Goal: Task Accomplishment & Management: Manage account settings

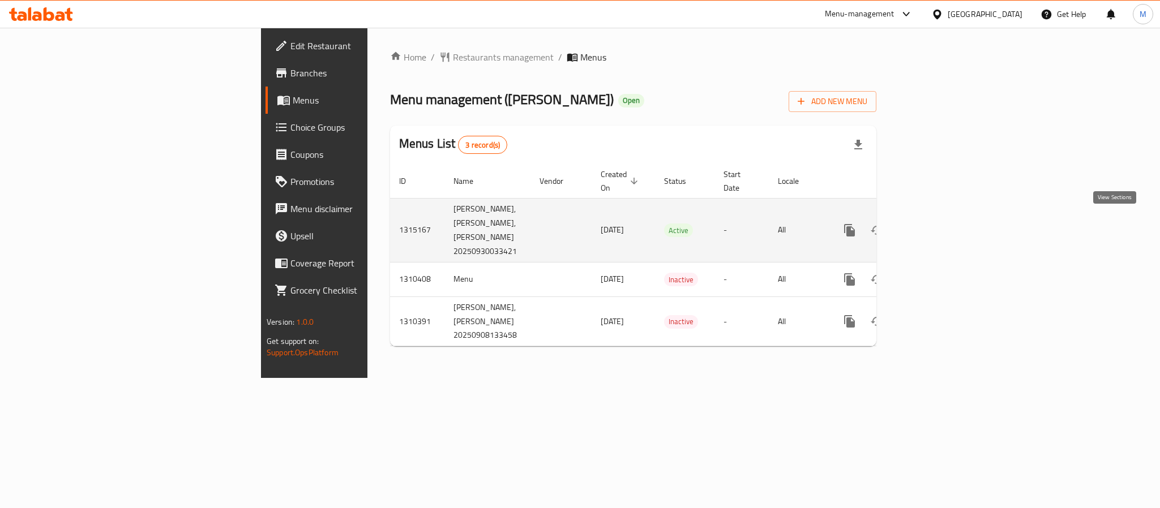
click at [945, 217] on link "enhanced table" at bounding box center [931, 230] width 27 height 27
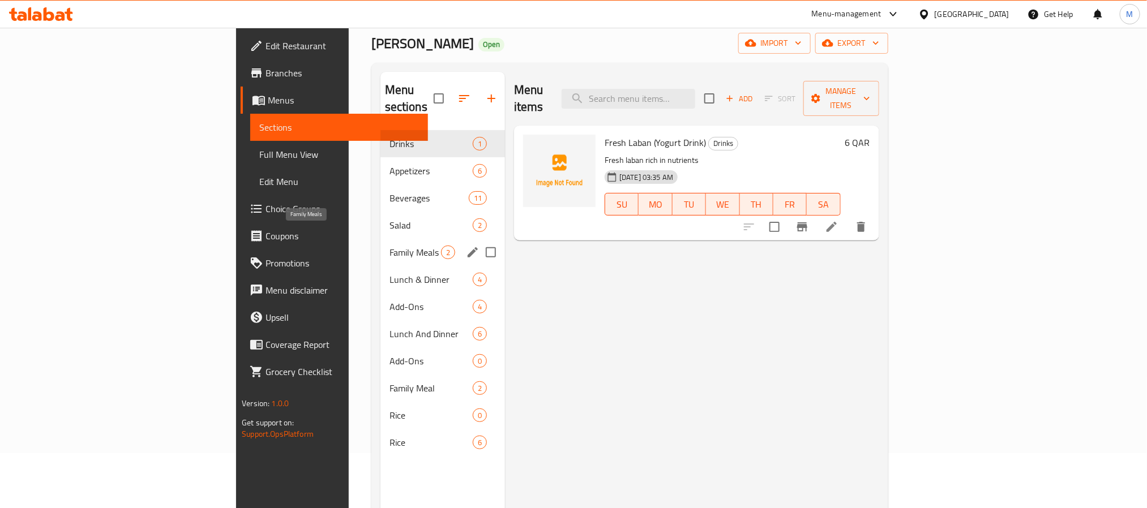
scroll to position [85, 0]
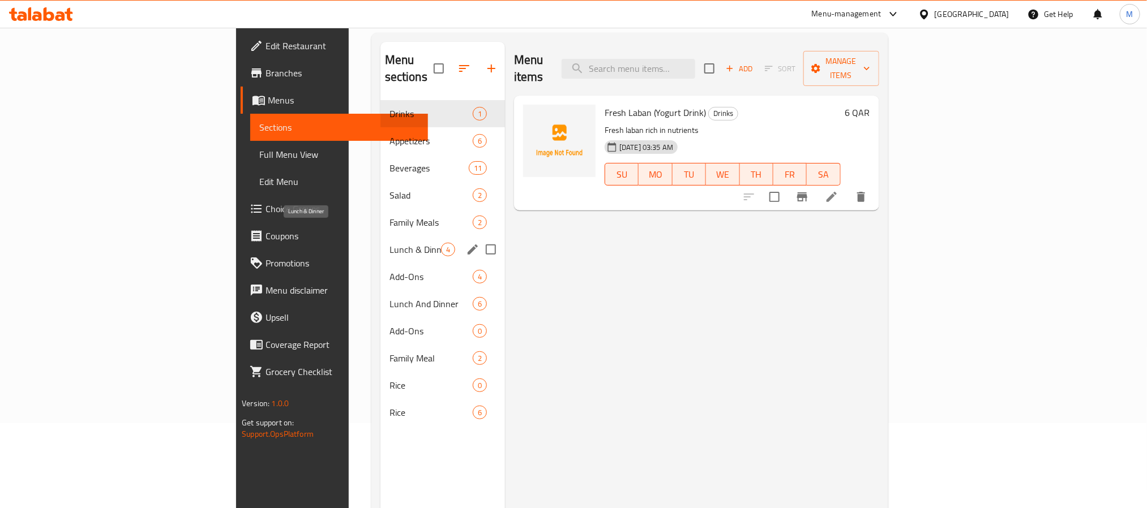
click at [380, 215] on div "Family Meals 2" at bounding box center [442, 222] width 125 height 27
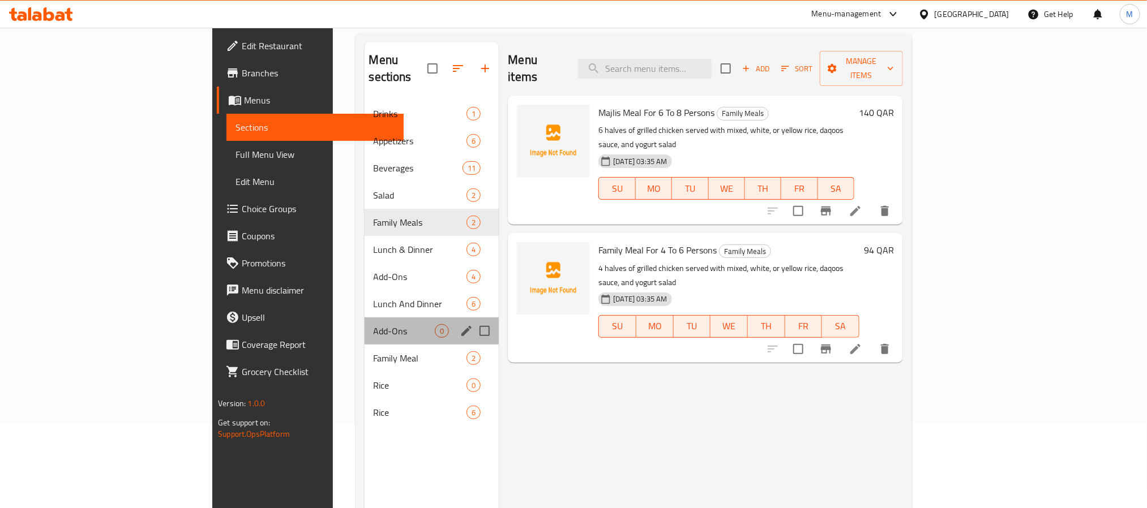
click at [365, 318] on div "Add-Ons 0" at bounding box center [432, 331] width 135 height 27
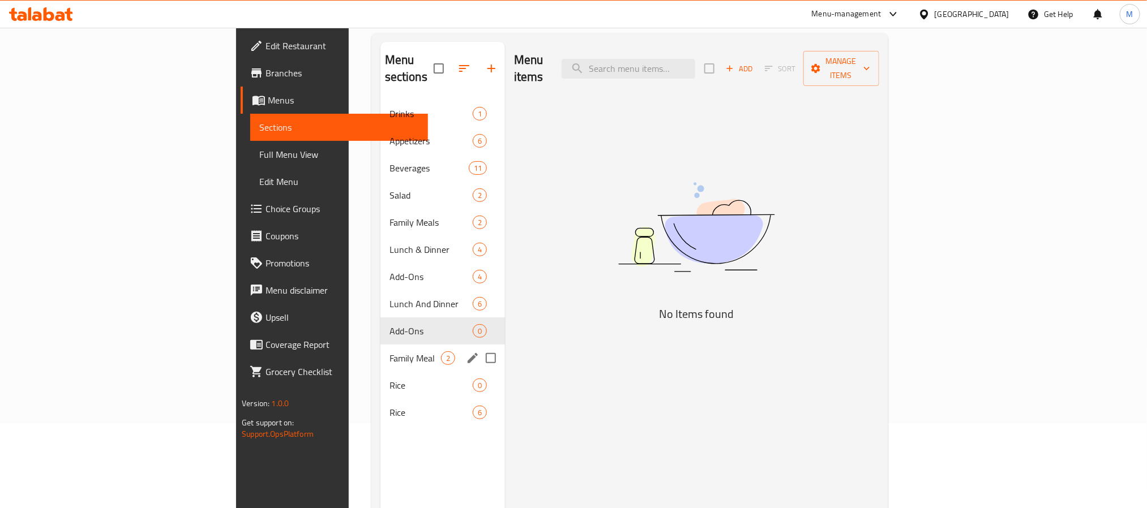
click at [380, 352] on div "Family Meal 2" at bounding box center [442, 358] width 125 height 27
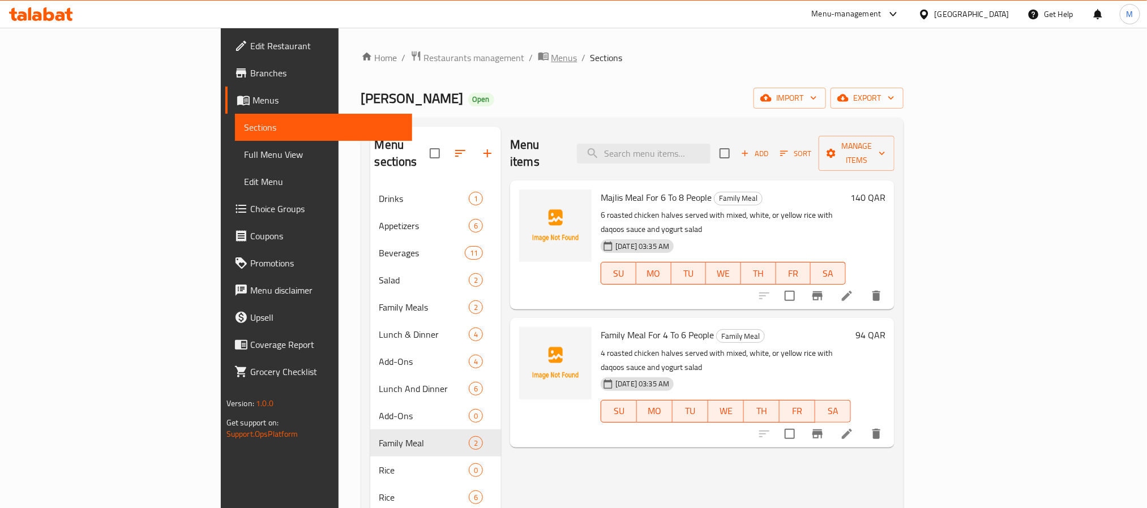
click at [551, 58] on span "Menus" at bounding box center [564, 58] width 26 height 14
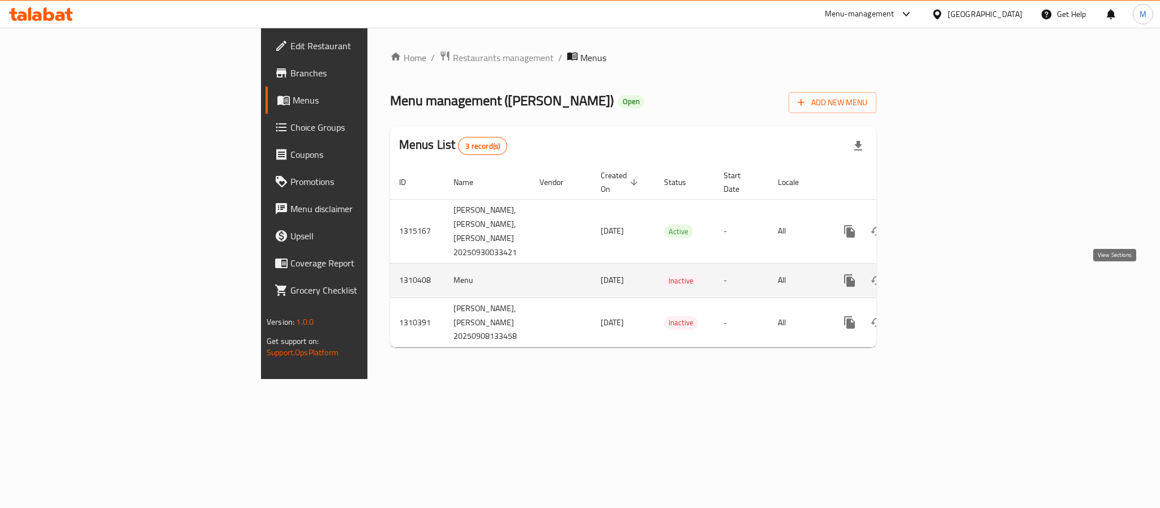
click at [945, 288] on link "enhanced table" at bounding box center [931, 280] width 27 height 27
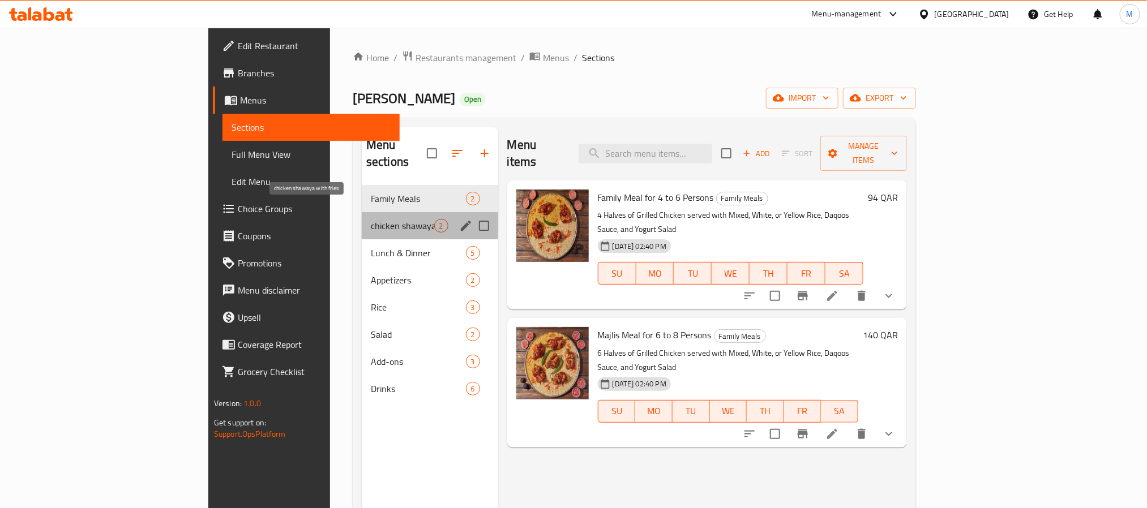
click at [371, 219] on span "chicken shawaya with fries" at bounding box center [402, 226] width 63 height 14
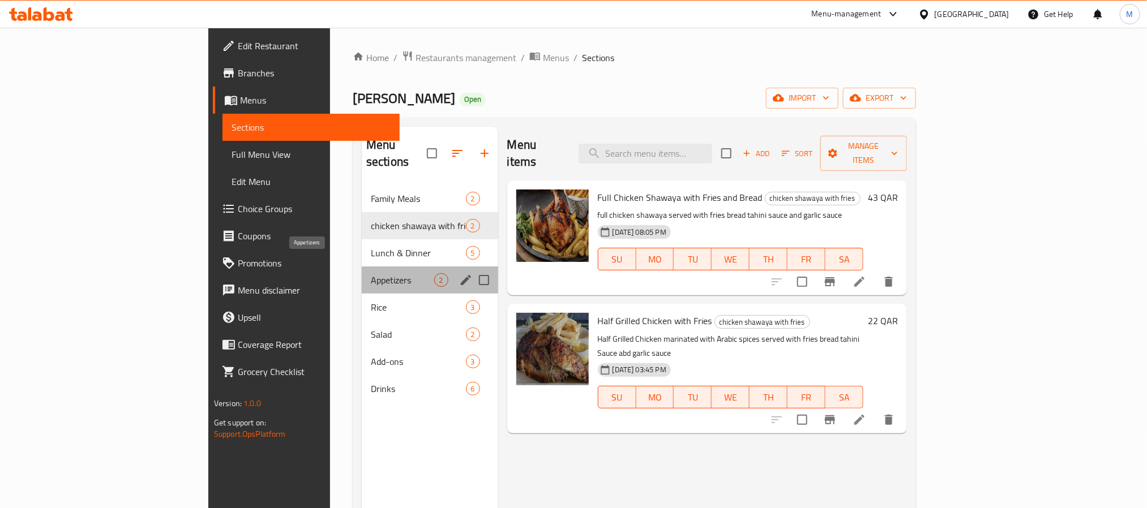
click at [371, 273] on span "Appetizers" at bounding box center [402, 280] width 63 height 14
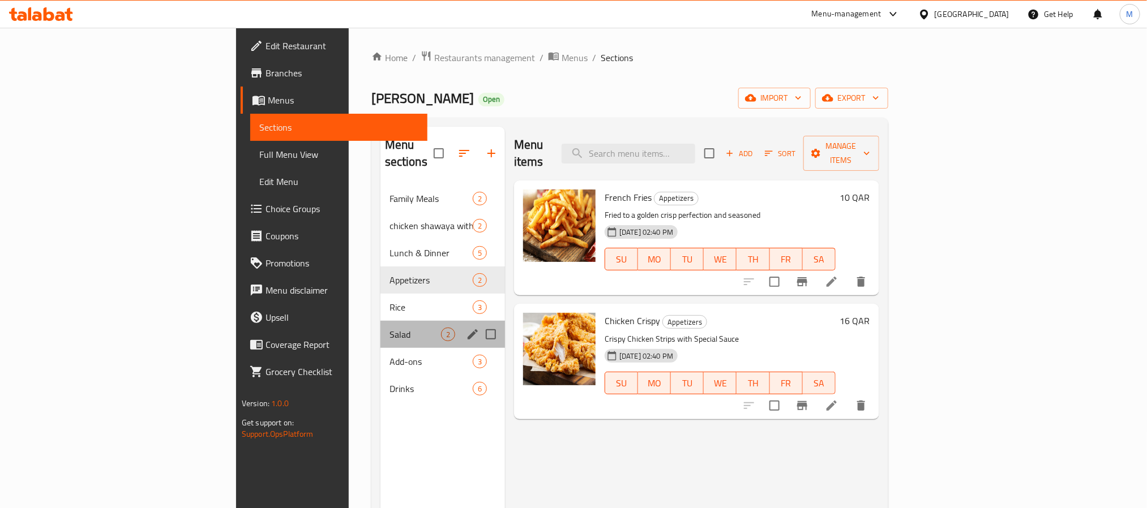
click at [380, 325] on div "Salad 2" at bounding box center [442, 334] width 125 height 27
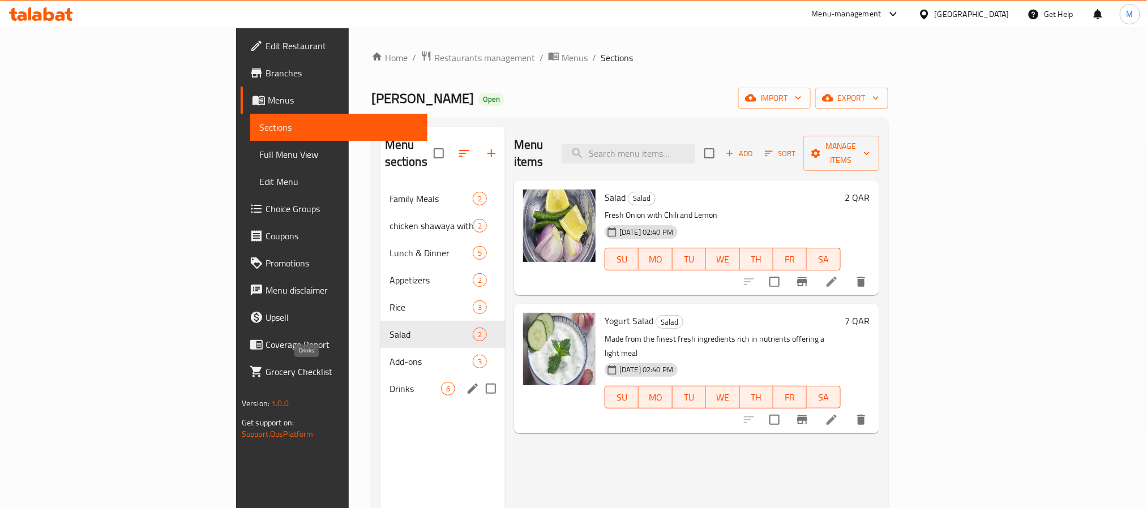
click at [390, 382] on span "Drinks" at bounding box center [416, 389] width 52 height 14
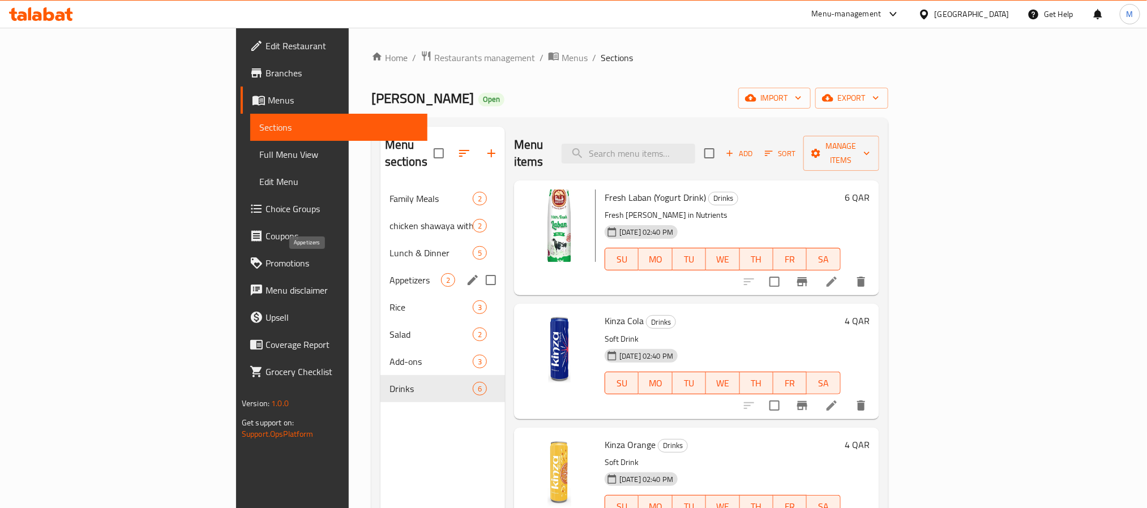
click at [390, 273] on span "Appetizers" at bounding box center [416, 280] width 52 height 14
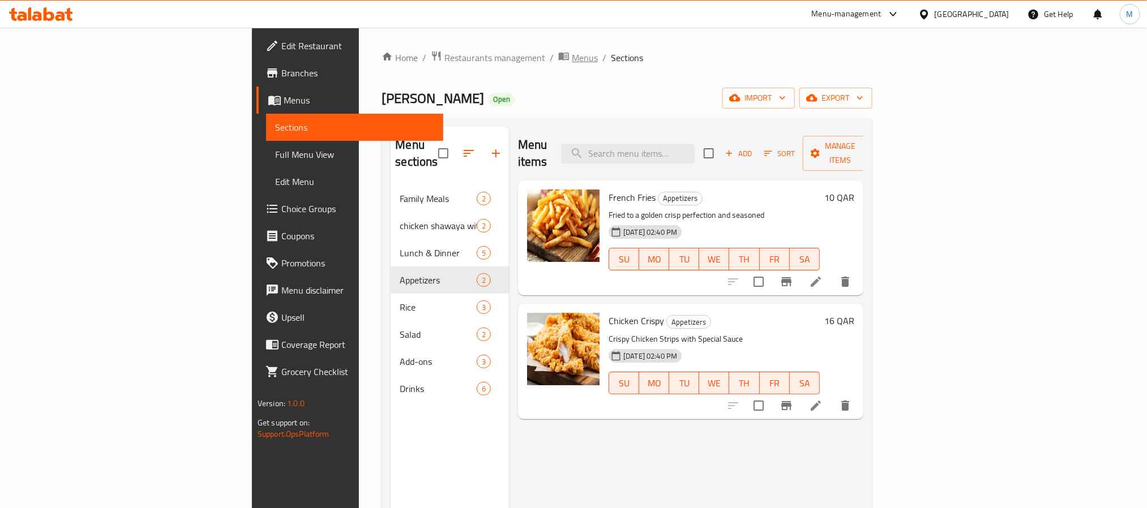
click at [572, 57] on span "Menus" at bounding box center [585, 58] width 26 height 14
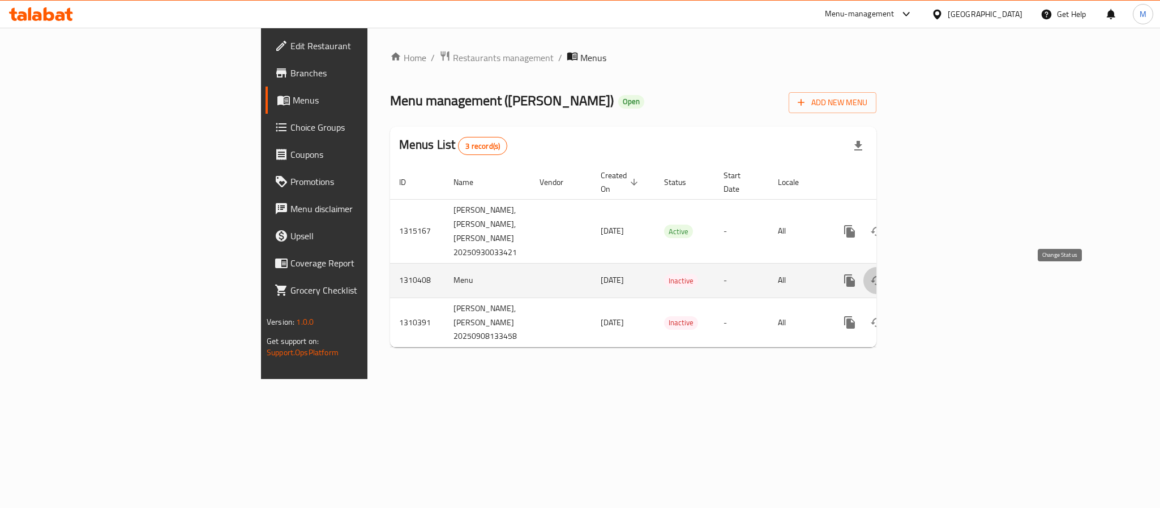
click at [884, 284] on icon "enhanced table" at bounding box center [877, 281] width 14 height 14
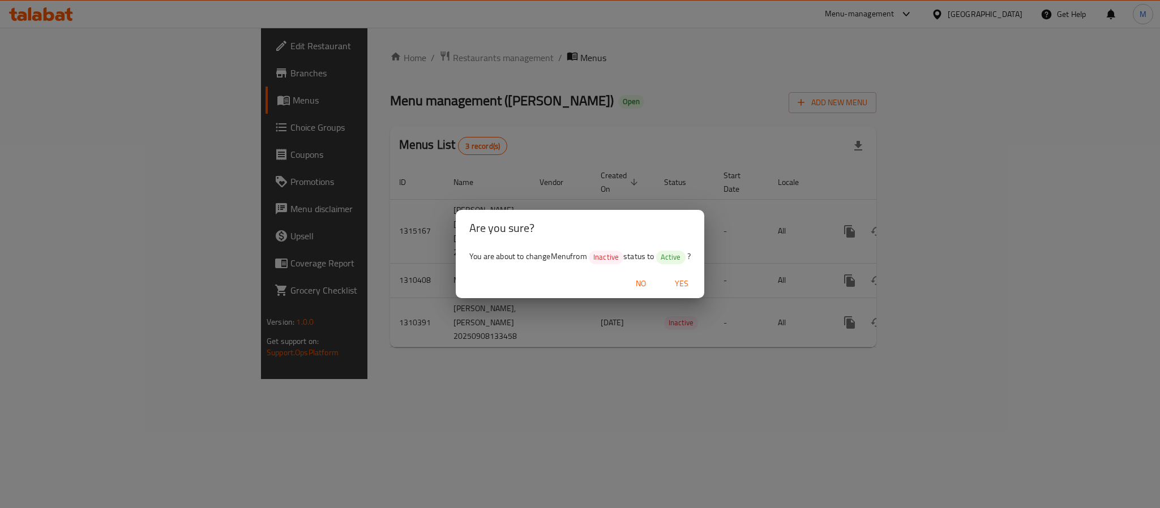
click at [691, 284] on span "Yes" at bounding box center [681, 284] width 27 height 14
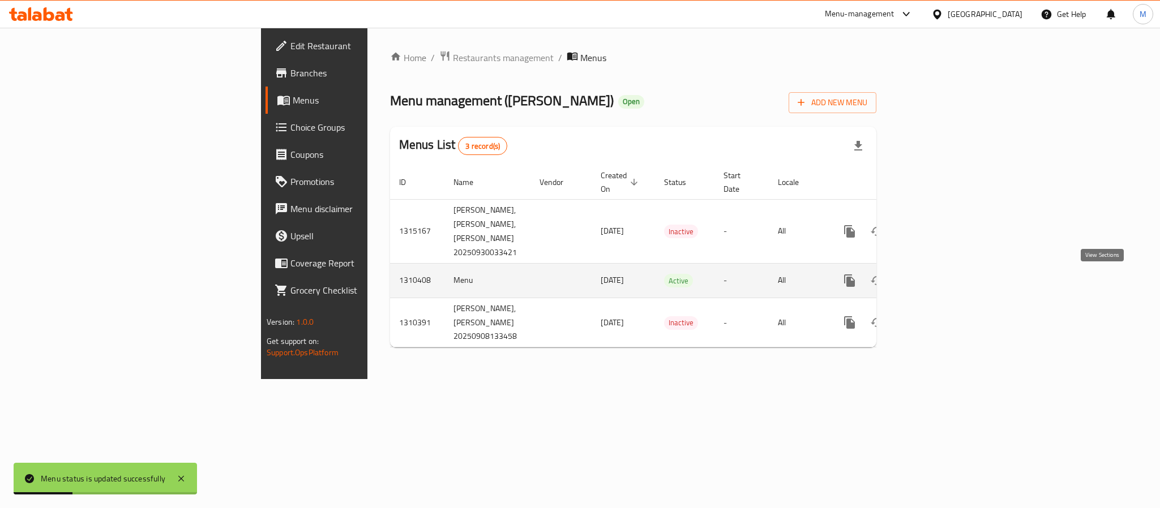
click at [936, 284] on icon "enhanced table" at bounding box center [931, 281] width 10 height 10
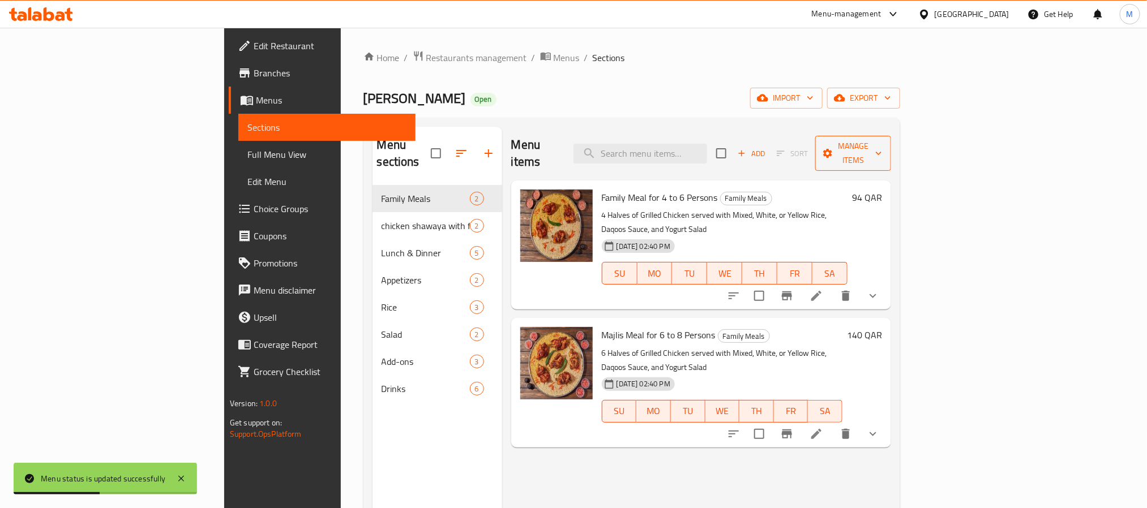
click at [882, 140] on span "Manage items" at bounding box center [853, 153] width 58 height 28
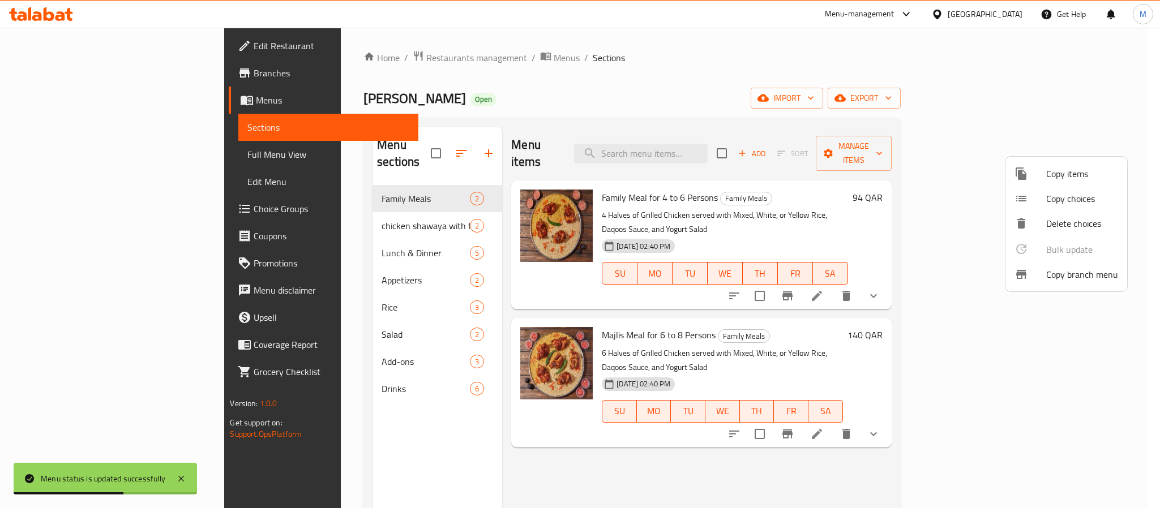
click at [1067, 285] on li "Copy branch menu" at bounding box center [1067, 274] width 122 height 25
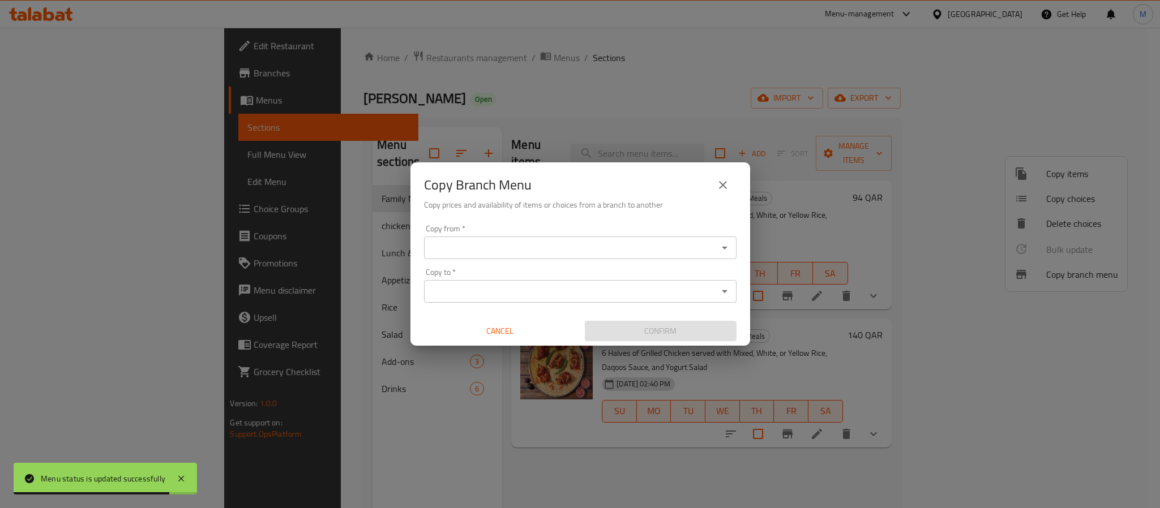
click at [722, 248] on icon "Open" at bounding box center [725, 248] width 14 height 14
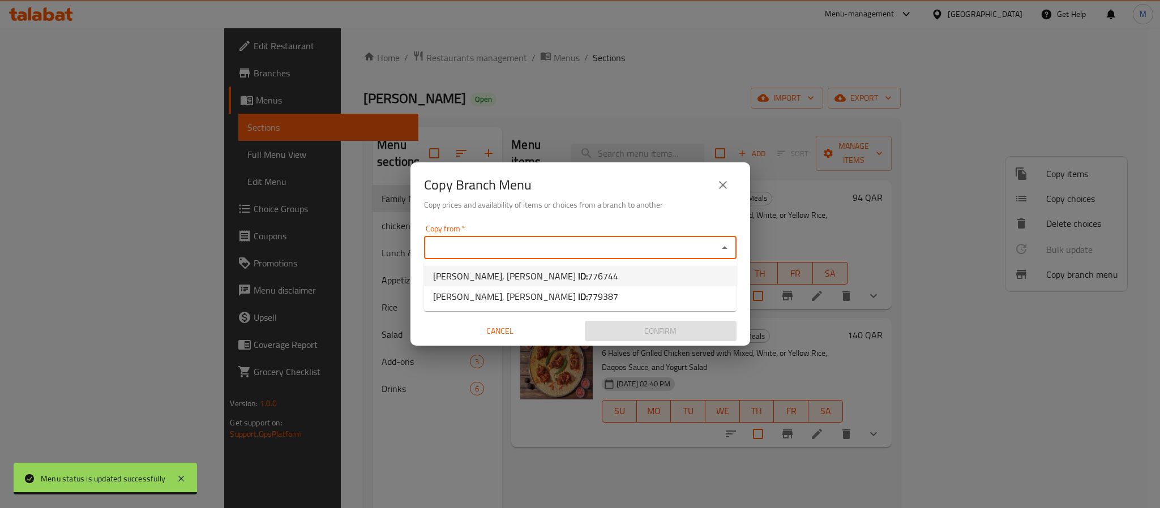
click at [707, 266] on li "Farooj Al Shawaya, Abu Hamour ID: 776744" at bounding box center [580, 276] width 313 height 20
type input "Farooj Al Shawaya, Abu Hamour"
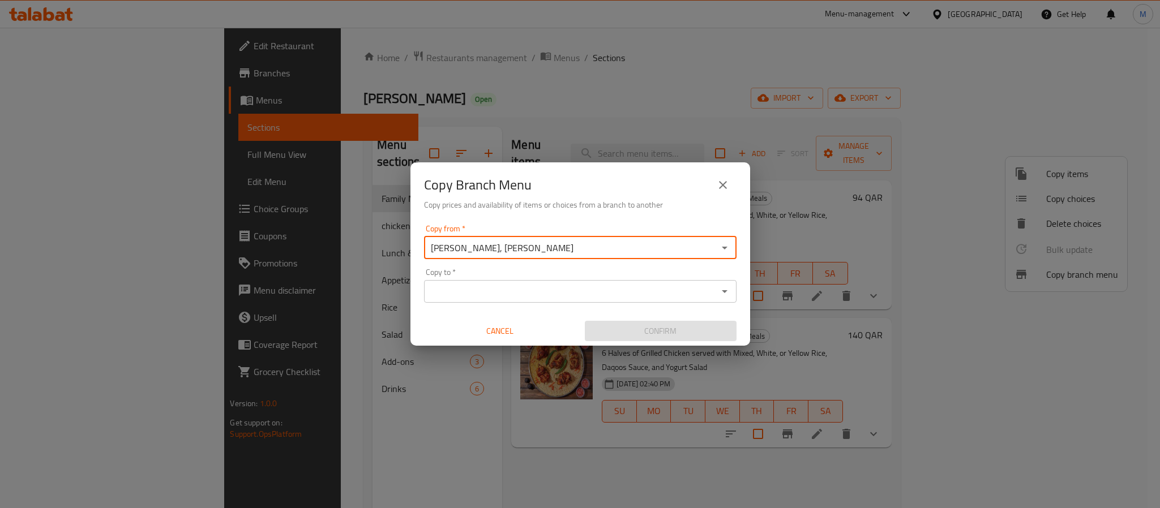
click at [725, 300] on div "Copy to *" at bounding box center [580, 291] width 313 height 23
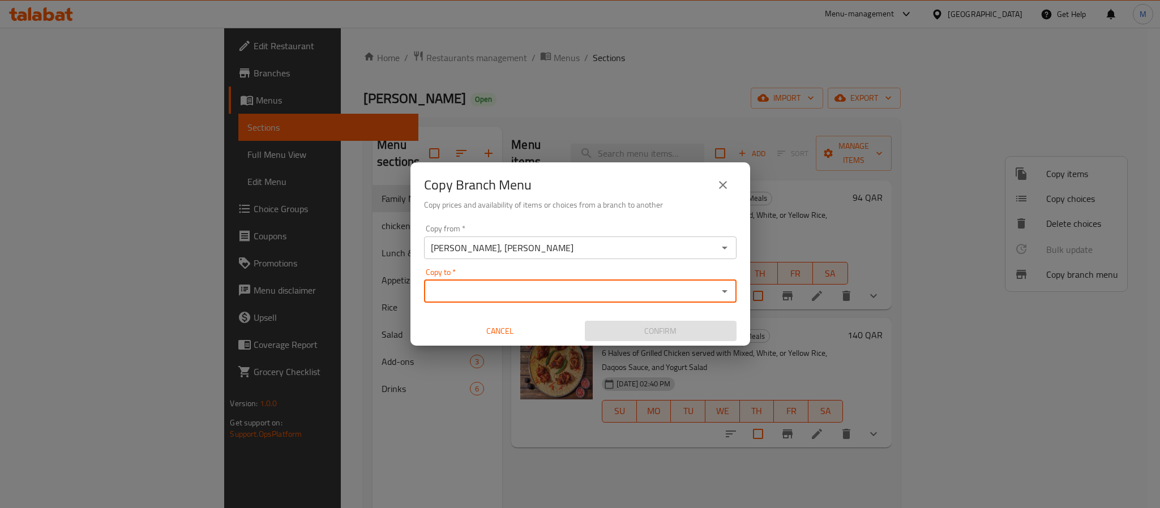
click at [722, 282] on div "Copy to *" at bounding box center [580, 291] width 313 height 23
click at [724, 288] on icon "Open" at bounding box center [725, 292] width 14 height 14
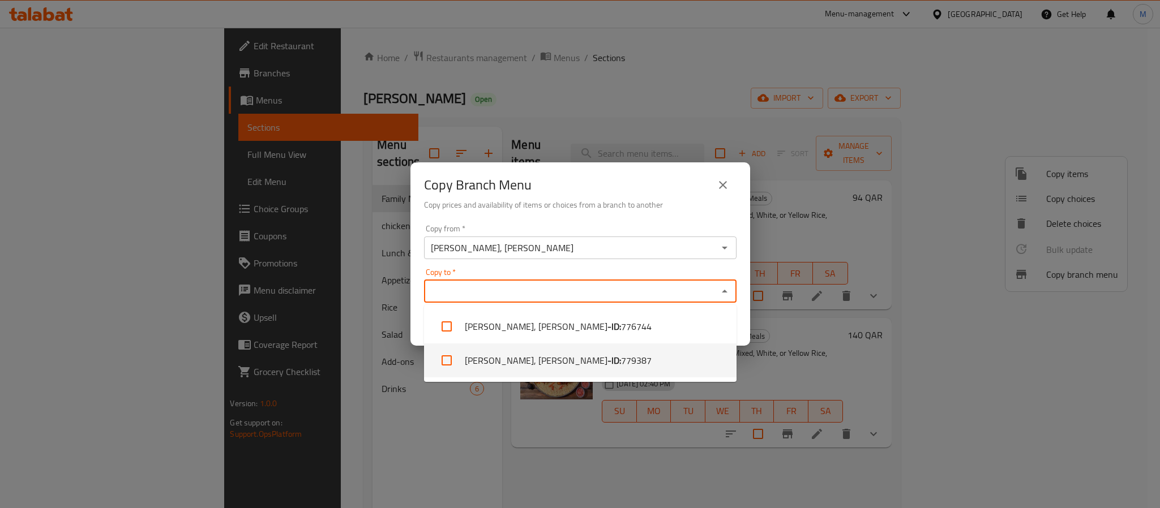
click at [643, 358] on li "Farooj Al Shawaya, Ain Khaled - ID: 779387" at bounding box center [580, 361] width 313 height 34
checkbox input "true"
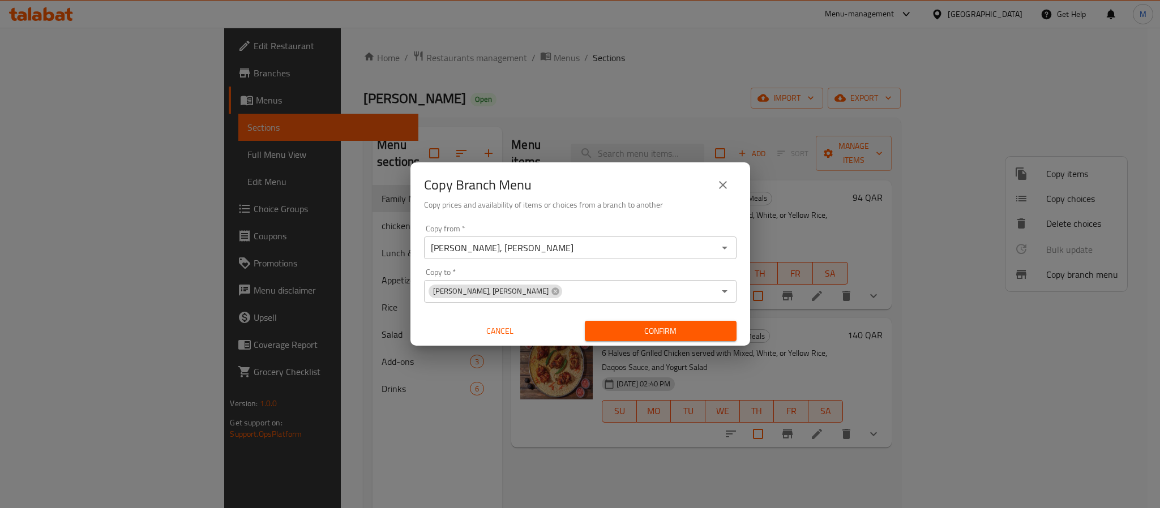
click at [708, 214] on div "Copy Branch Menu Copy prices and availability of items or choices from a branch…" at bounding box center [580, 191] width 340 height 58
click at [717, 333] on span "Confirm" at bounding box center [661, 331] width 134 height 14
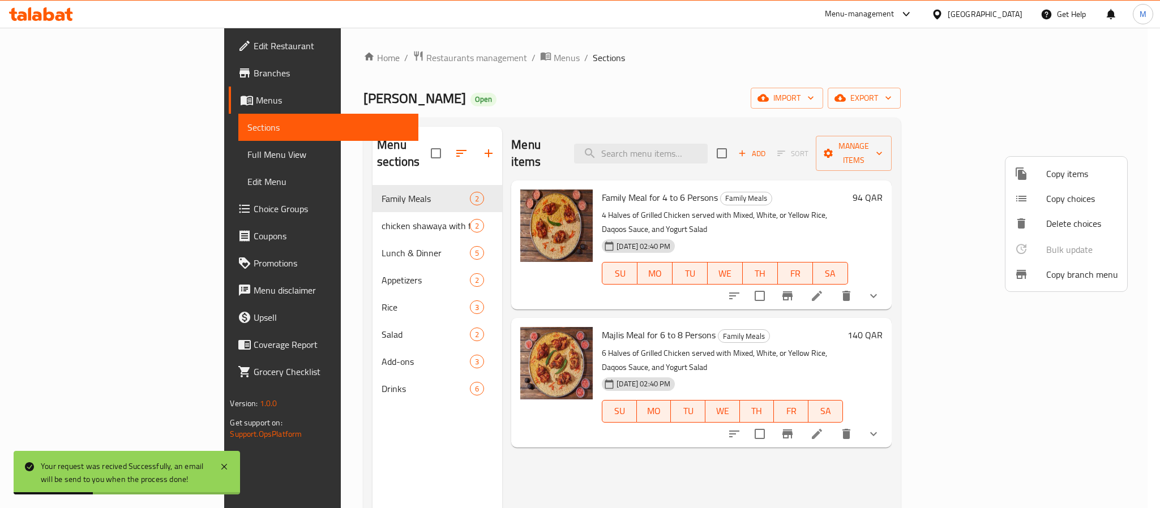
click at [581, 99] on div at bounding box center [580, 254] width 1160 height 508
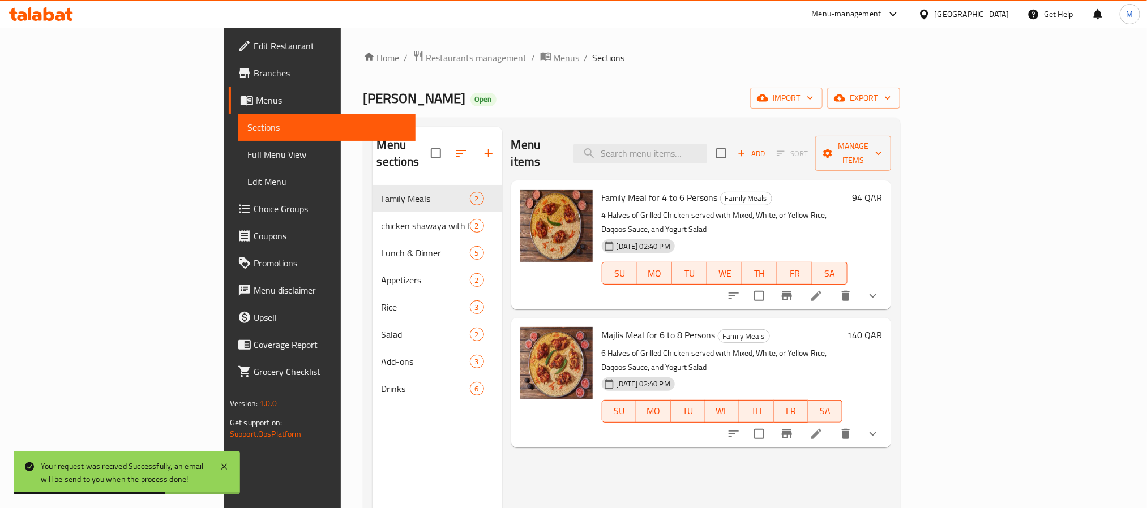
click at [554, 56] on span "Menus" at bounding box center [567, 58] width 26 height 14
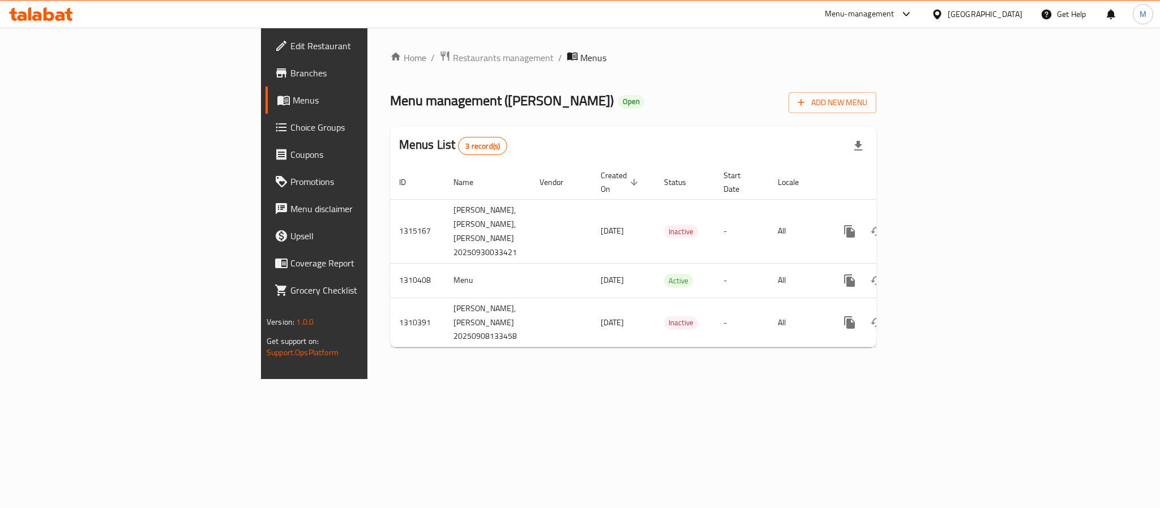
click at [290, 39] on span "Edit Restaurant" at bounding box center [367, 46] width 155 height 14
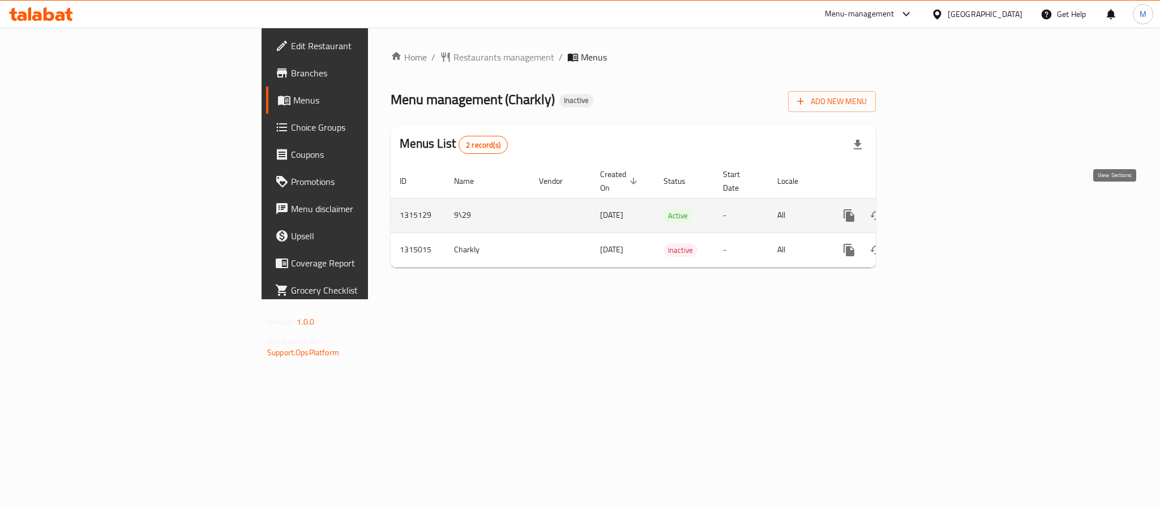
click at [938, 209] on icon "enhanced table" at bounding box center [931, 216] width 14 height 14
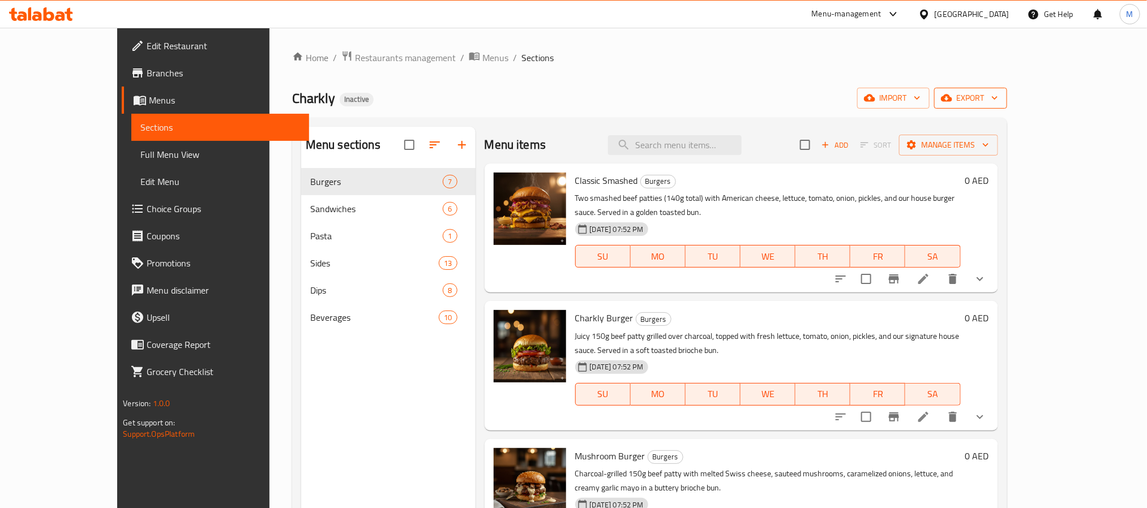
click at [1000, 96] on icon "button" at bounding box center [994, 97] width 11 height 11
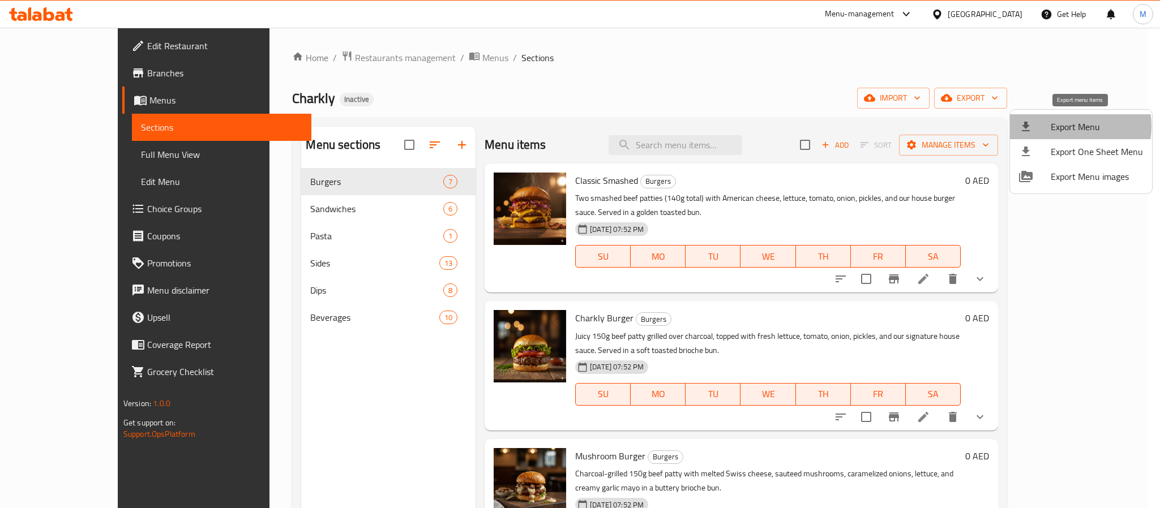
click at [1058, 126] on span "Export Menu" at bounding box center [1097, 127] width 92 height 14
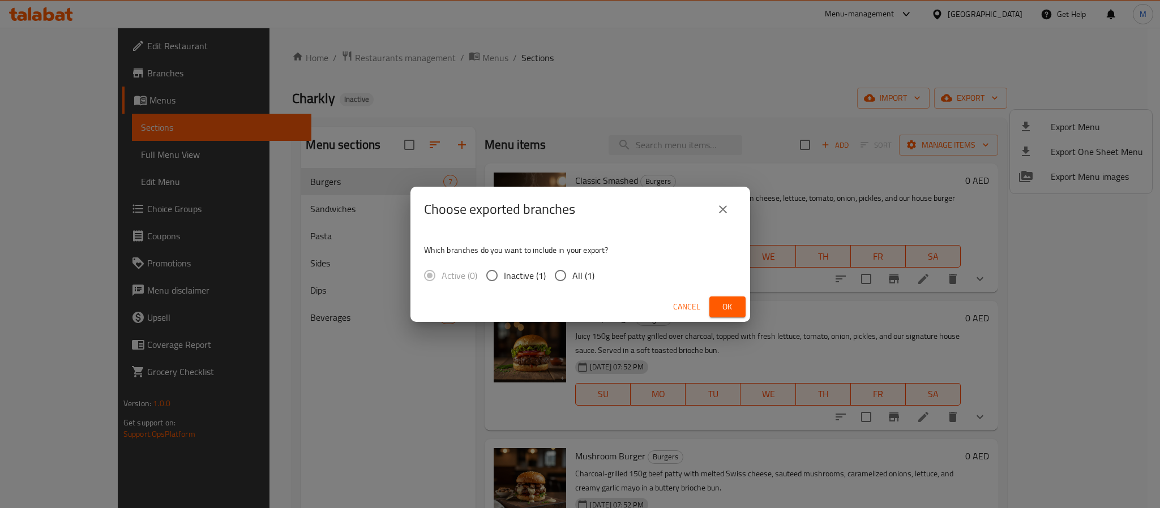
click at [581, 282] on span "All (1)" at bounding box center [583, 276] width 22 height 14
click at [572, 282] on input "All (1)" at bounding box center [561, 276] width 24 height 24
radio input "true"
click at [729, 302] on span "Ok" at bounding box center [728, 307] width 18 height 14
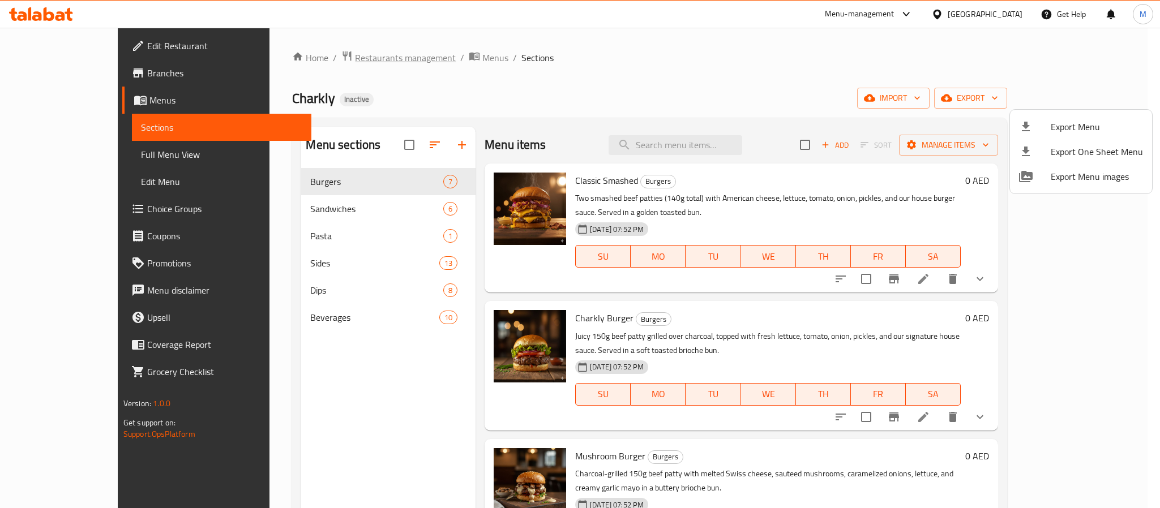
drag, startPoint x: 344, startPoint y: 29, endPoint x: 323, endPoint y: 61, distance: 38.2
click at [342, 29] on div at bounding box center [580, 254] width 1160 height 508
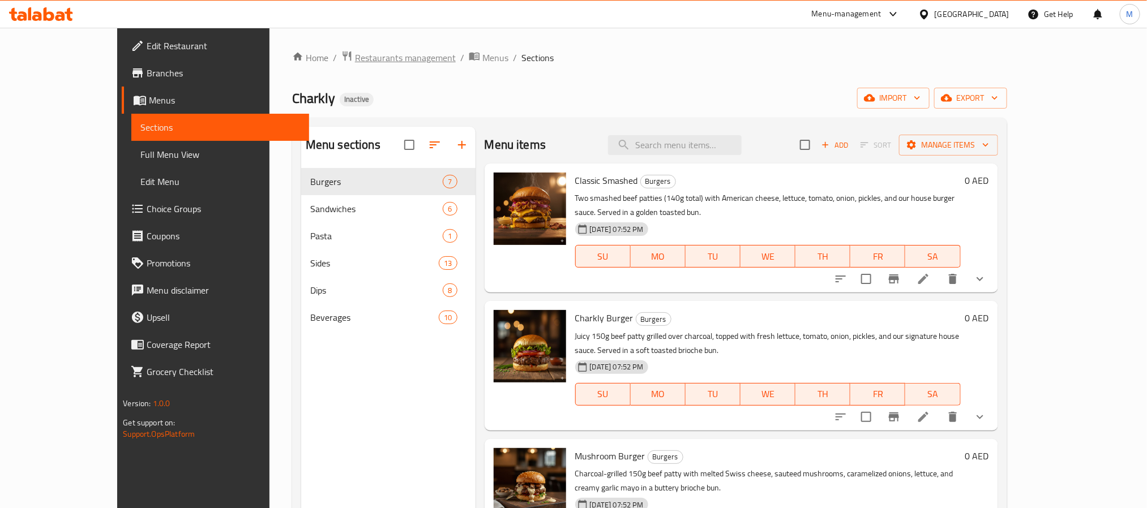
click at [355, 61] on span "Restaurants management" at bounding box center [405, 58] width 101 height 14
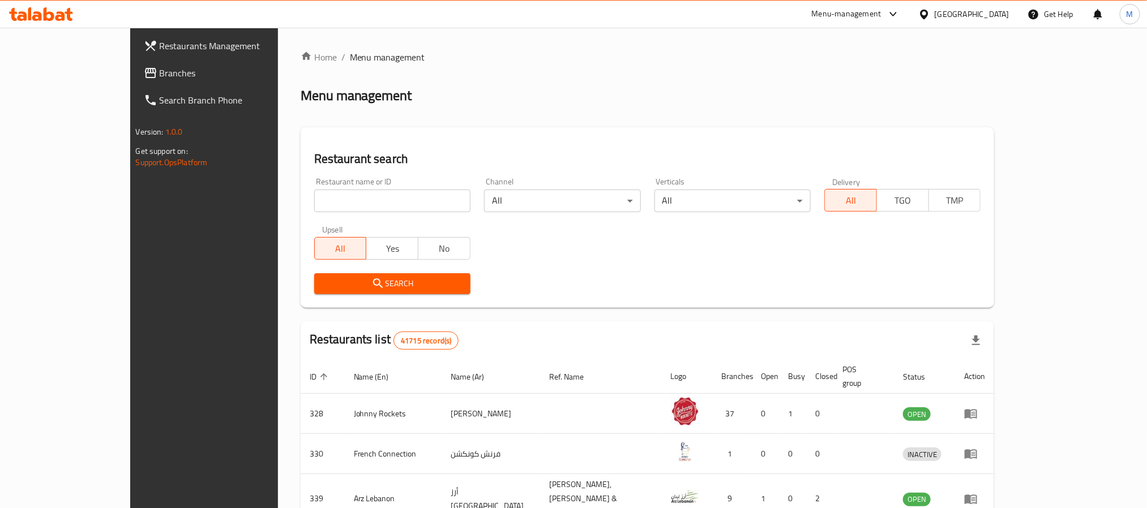
click at [160, 77] on span "Branches" at bounding box center [236, 73] width 153 height 14
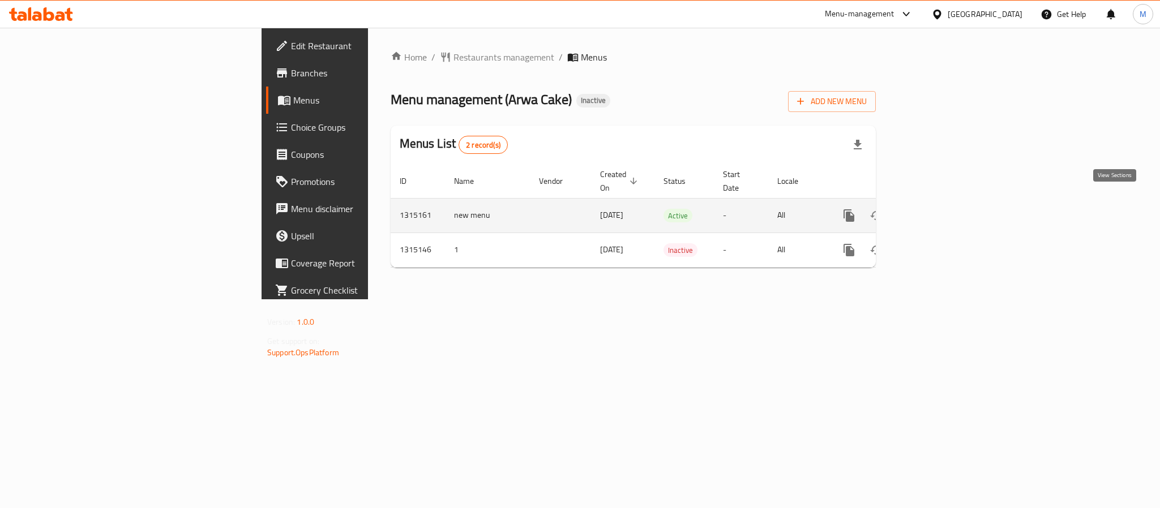
click at [938, 209] on icon "enhanced table" at bounding box center [931, 216] width 14 height 14
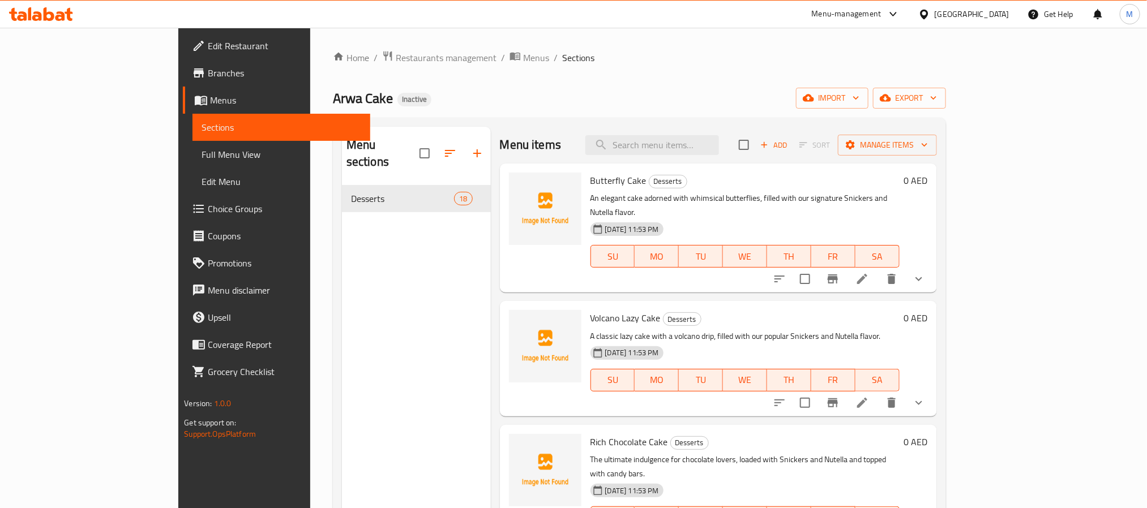
click at [926, 272] on icon "show more" at bounding box center [919, 279] width 14 height 14
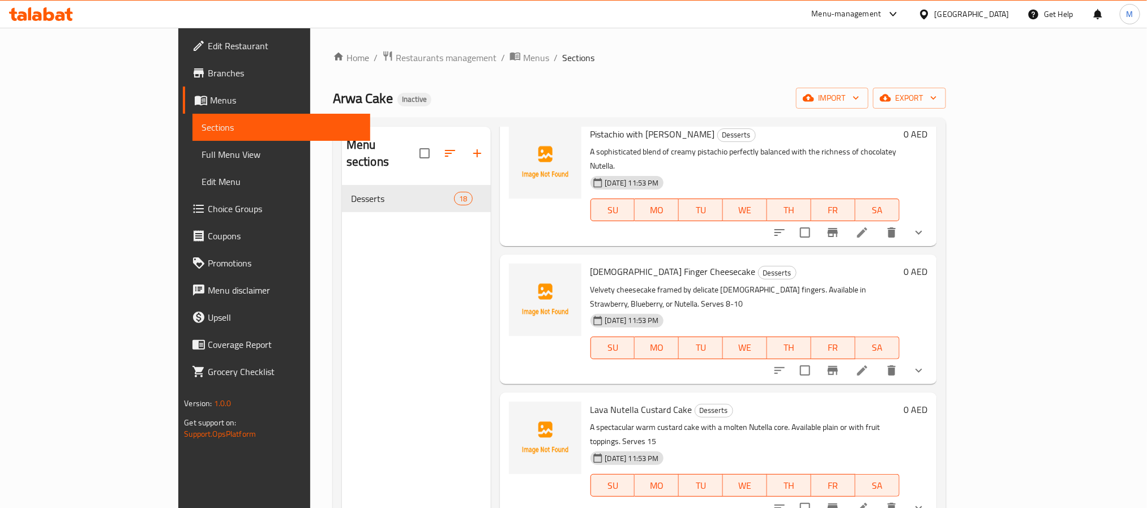
scroll to position [686, 0]
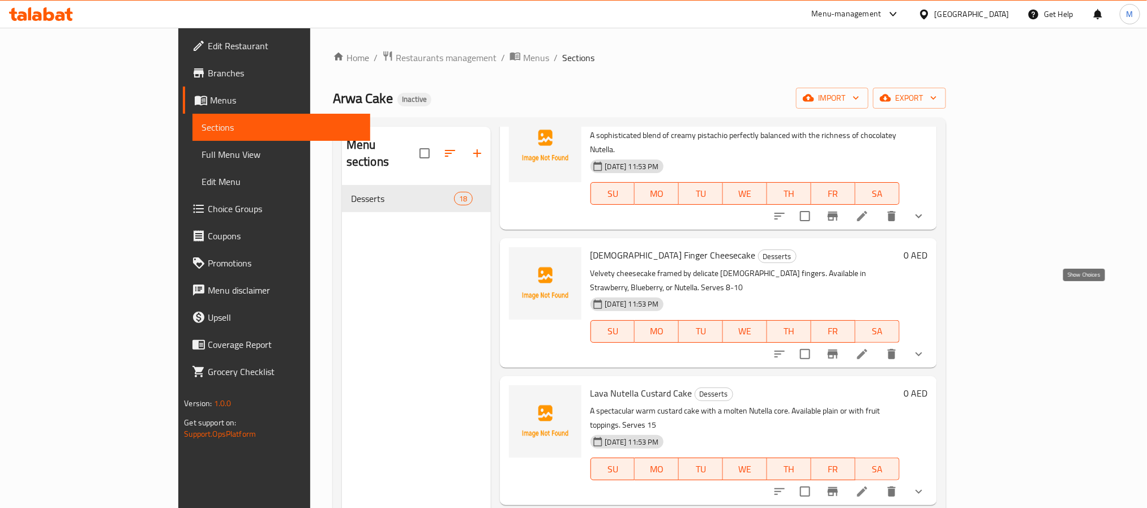
click at [926, 348] on icon "show more" at bounding box center [919, 355] width 14 height 14
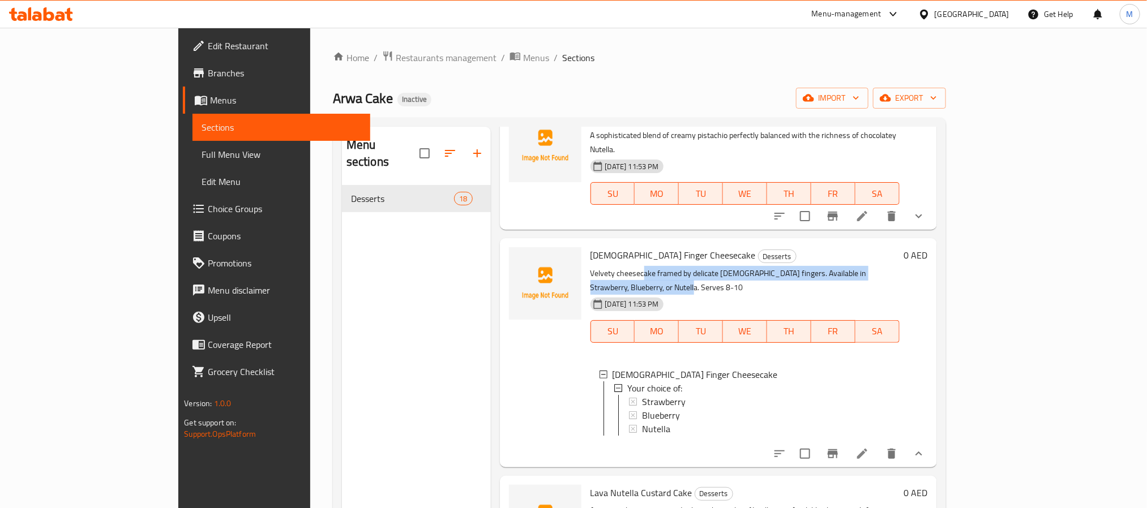
drag, startPoint x: 608, startPoint y: 228, endPoint x: 992, endPoint y: 229, distance: 383.9
click at [900, 267] on p "Velvety cheesecake framed by delicate lady fingers. Available in Strawberry, Bl…" at bounding box center [745, 281] width 309 height 28
click at [869, 447] on icon at bounding box center [863, 454] width 14 height 14
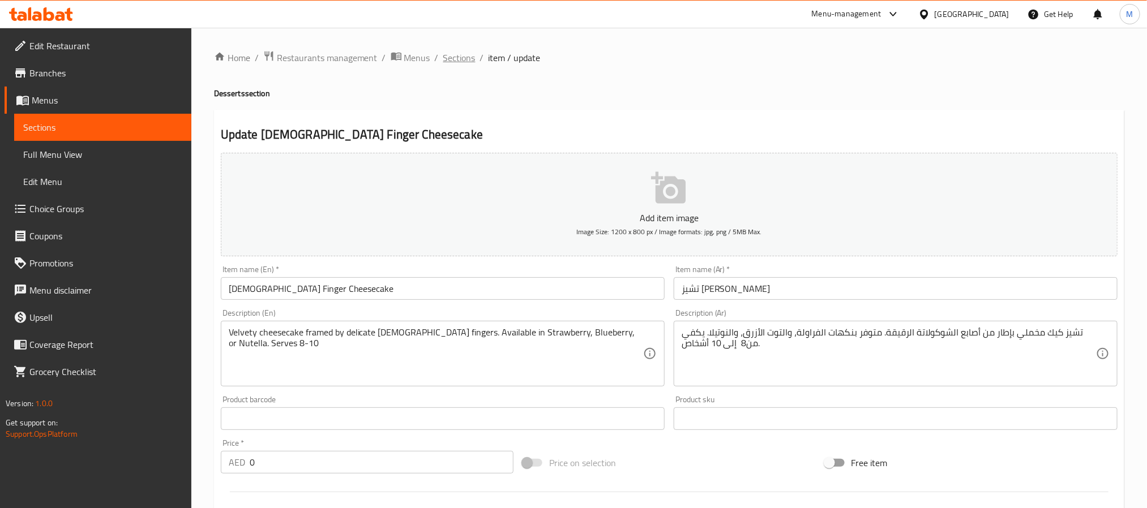
click at [457, 53] on span "Sections" at bounding box center [459, 58] width 32 height 14
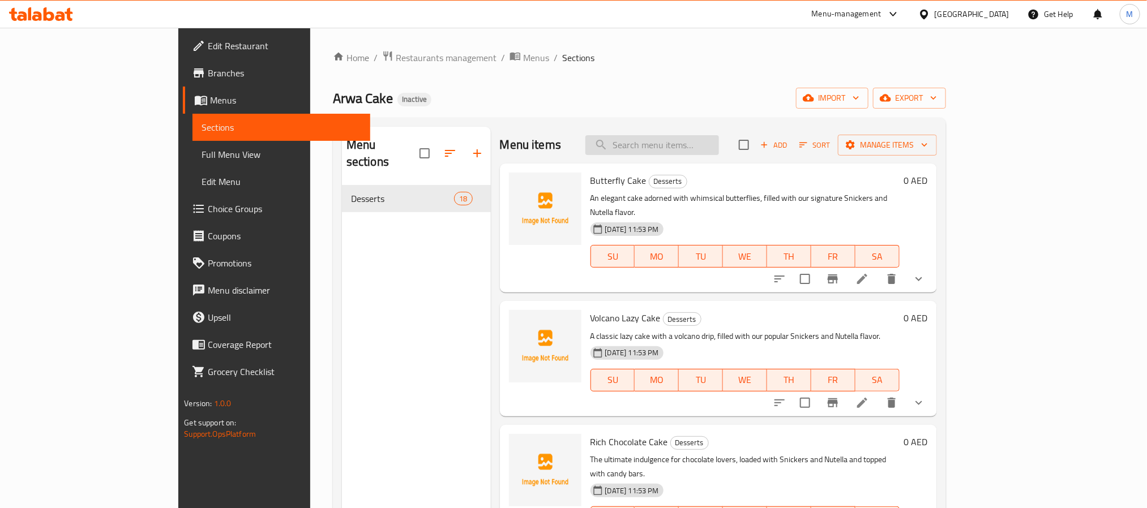
click at [719, 147] on input "search" at bounding box center [652, 145] width 134 height 20
paste input "Butterfly Cake"
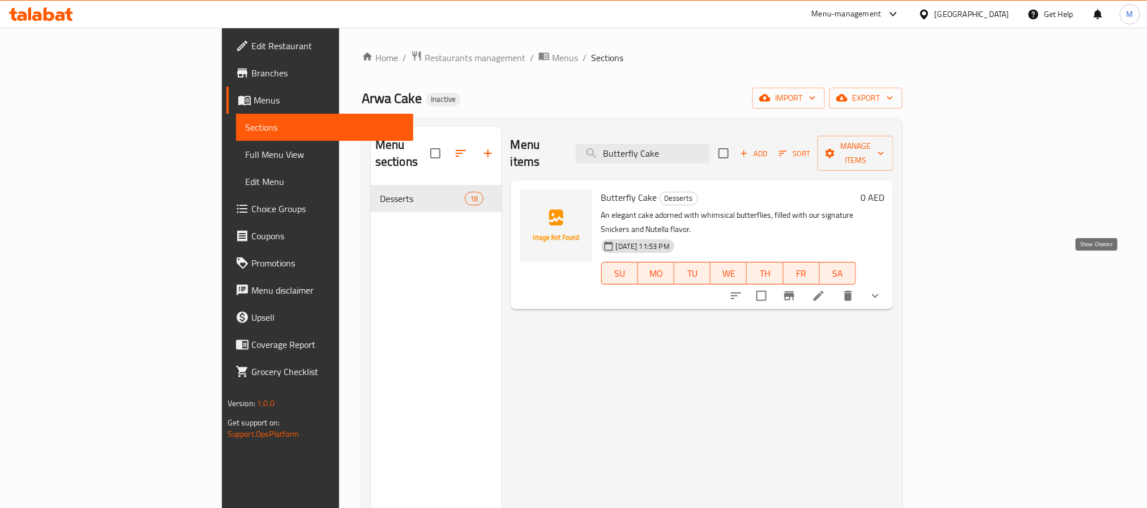
type input "Butterfly Cake"
click at [882, 289] on icon "show more" at bounding box center [876, 296] width 14 height 14
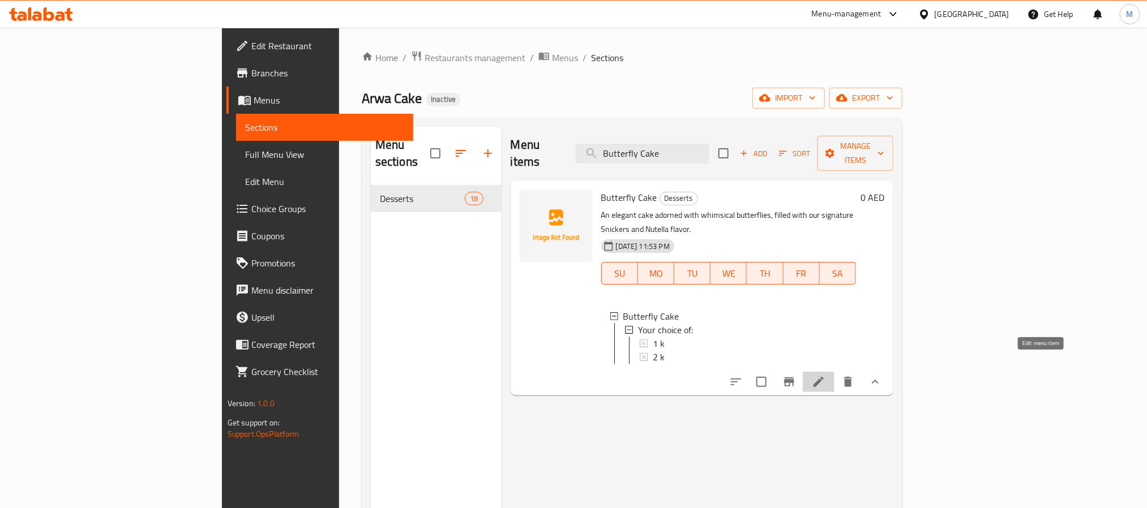
click at [826, 375] on icon at bounding box center [819, 382] width 14 height 14
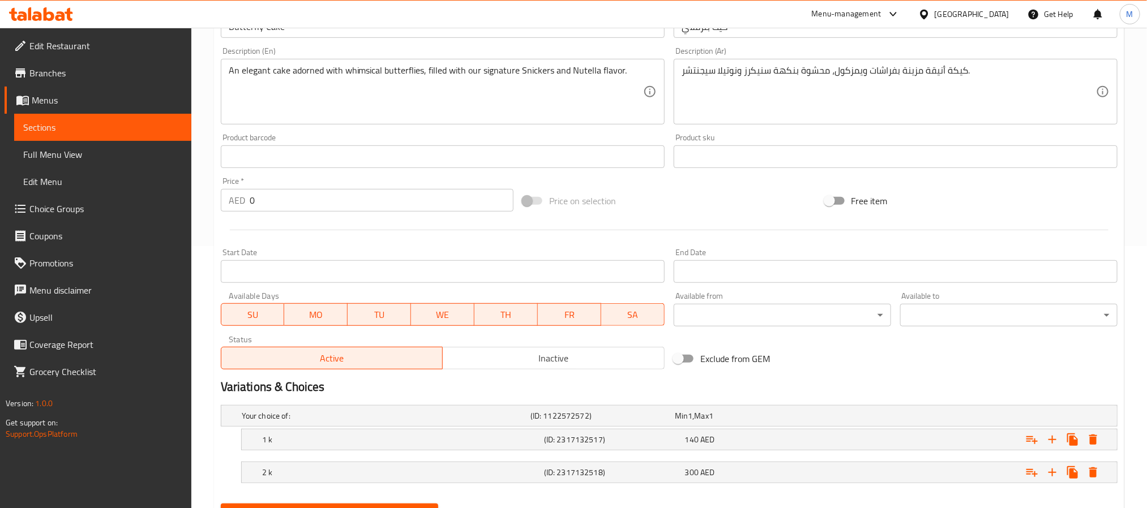
scroll to position [318, 0]
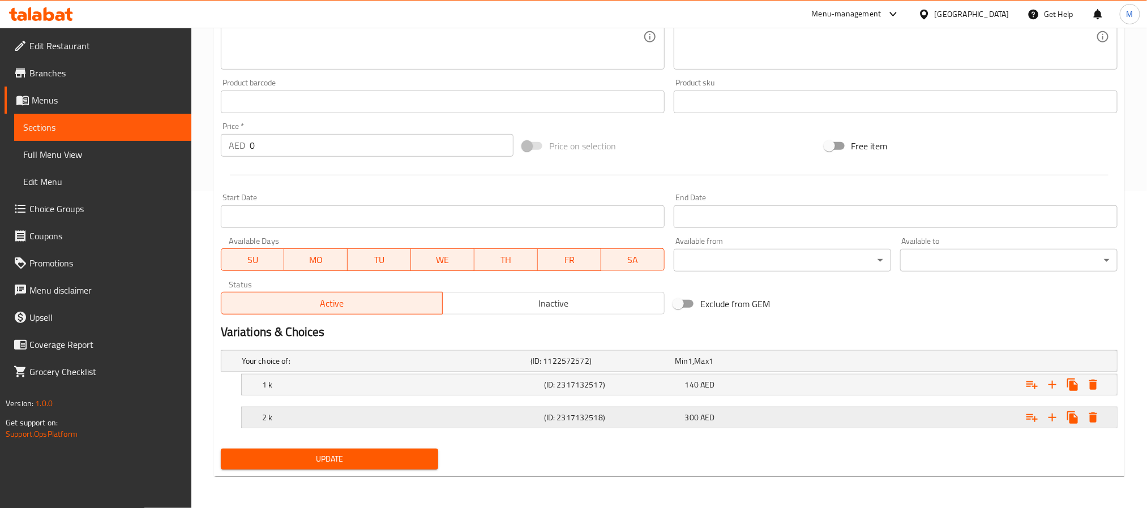
click at [843, 426] on div "Expand" at bounding box center [965, 417] width 282 height 25
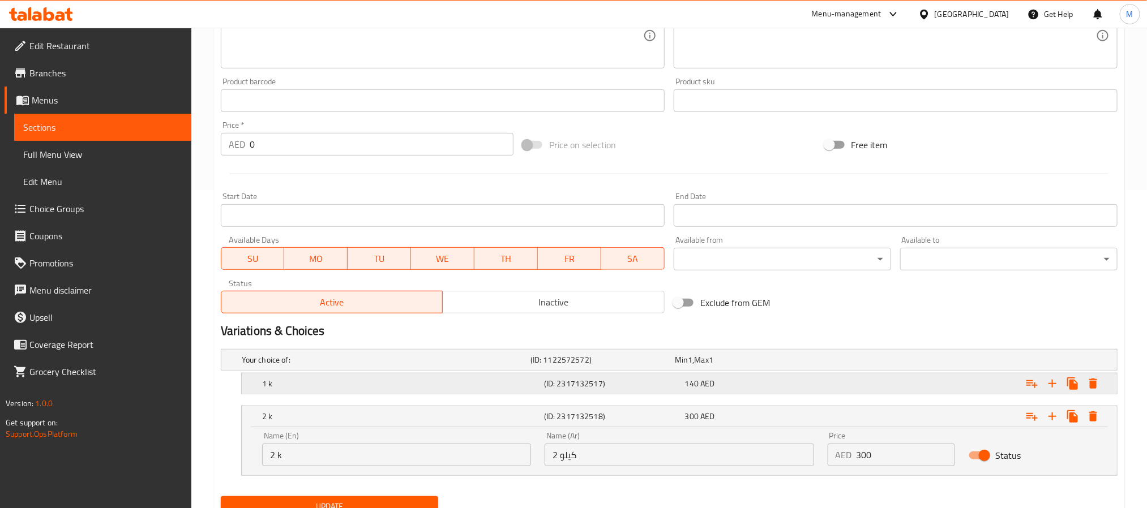
click at [800, 384] on div "140 AED" at bounding box center [753, 383] width 136 height 11
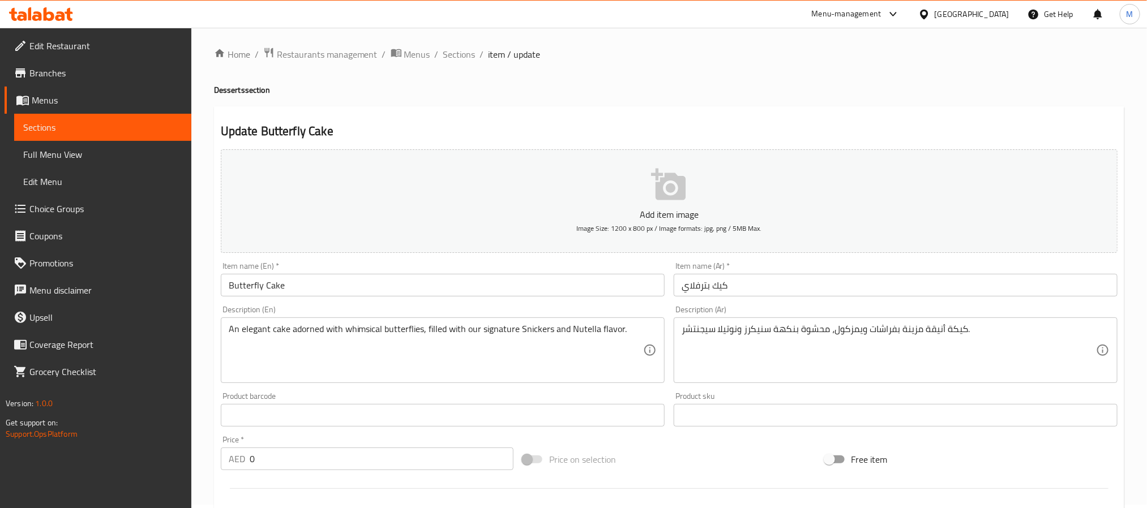
scroll to position [0, 0]
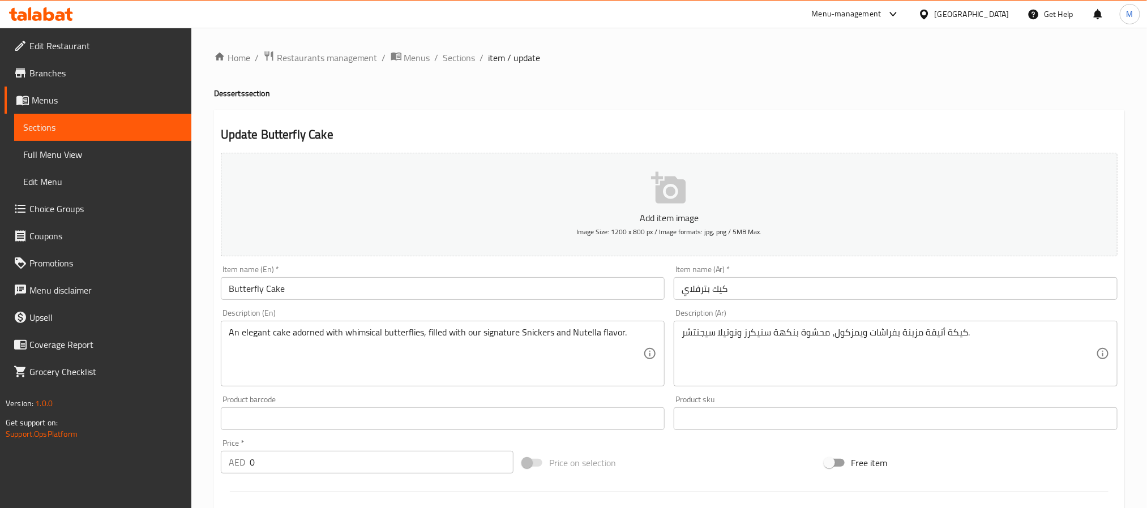
click at [963, 14] on div "[GEOGRAPHIC_DATA]" at bounding box center [972, 14] width 75 height 12
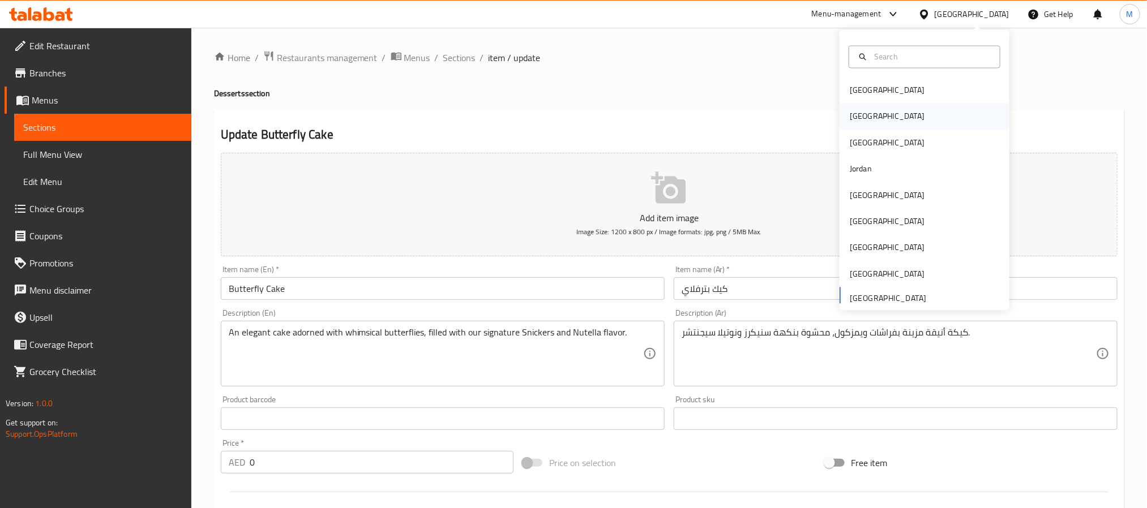
click at [883, 117] on div "Egypt" at bounding box center [925, 117] width 170 height 26
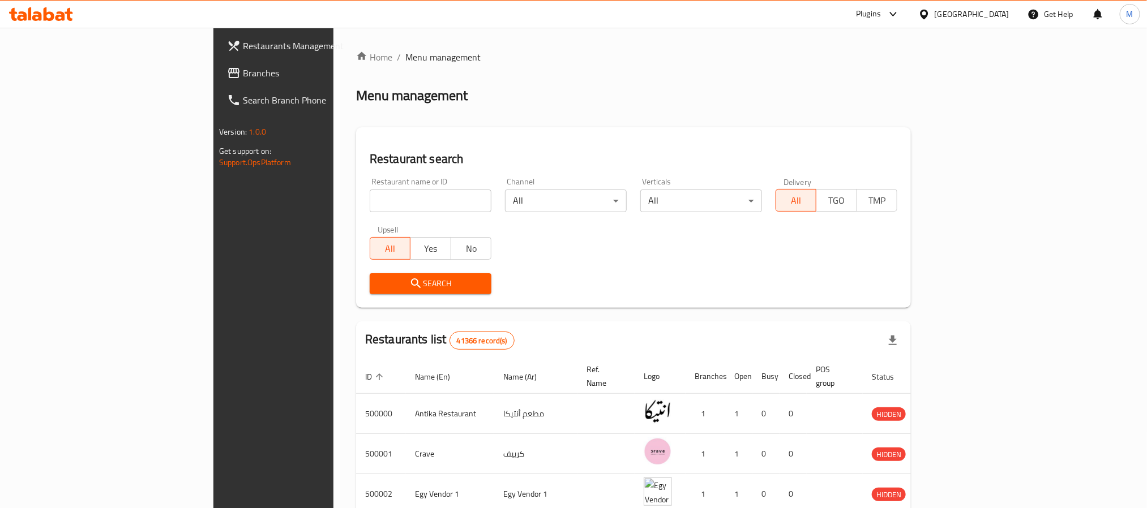
click at [218, 63] on link "Branches" at bounding box center [311, 72] width 187 height 27
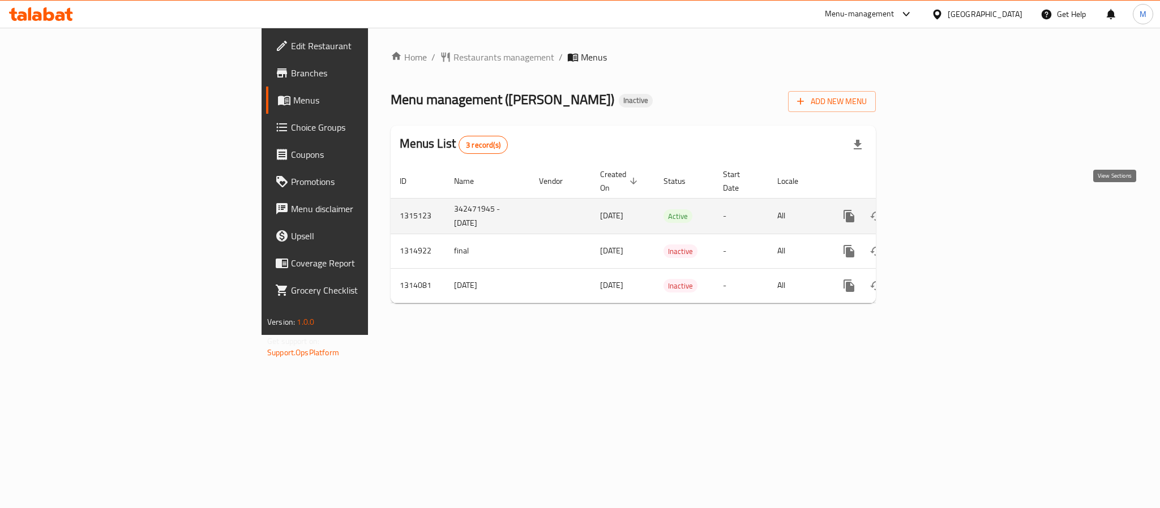
click at [944, 203] on link "enhanced table" at bounding box center [930, 216] width 27 height 27
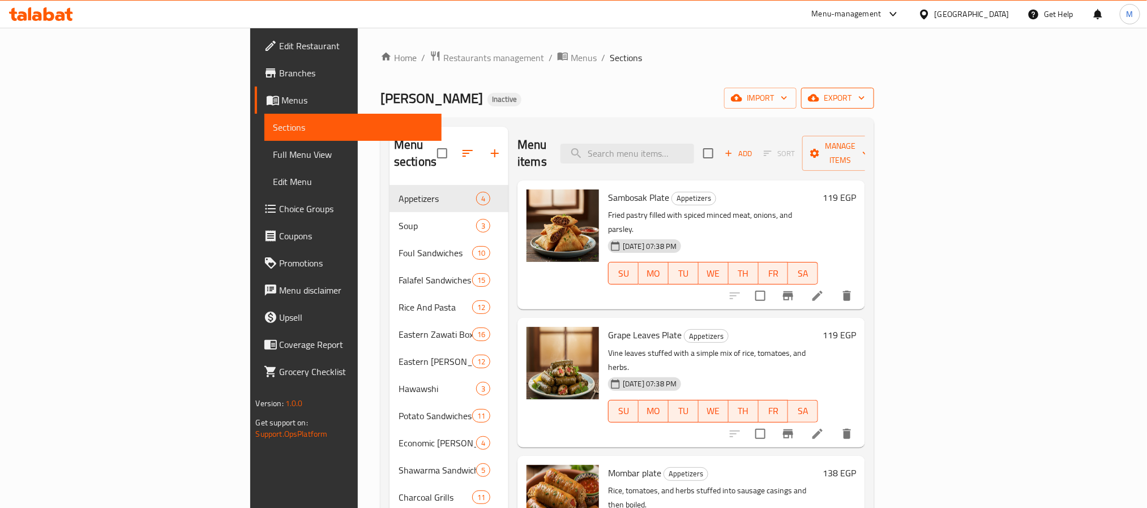
click at [865, 94] on span "export" at bounding box center [837, 98] width 55 height 14
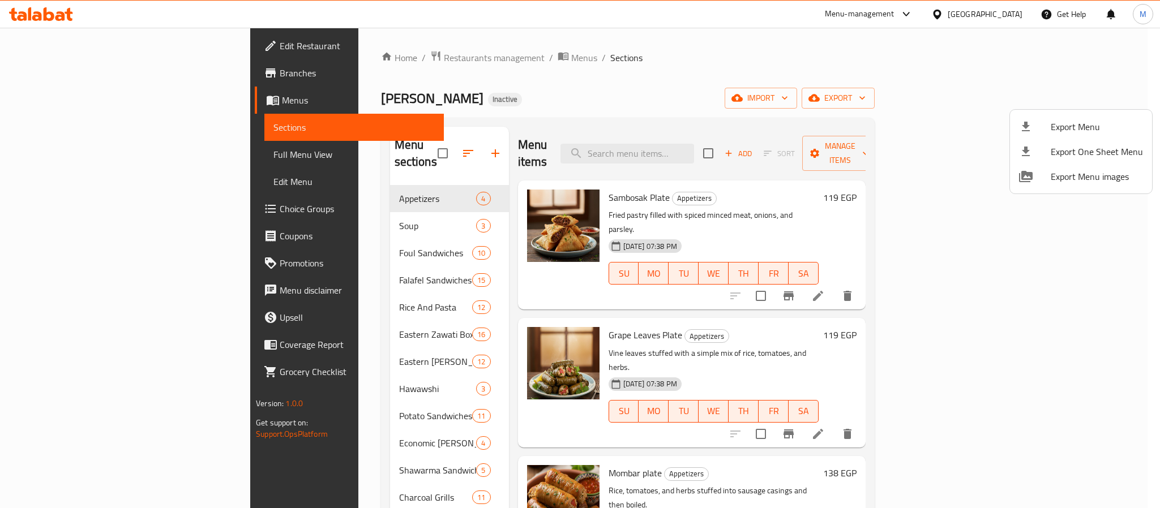
click at [1071, 108] on div at bounding box center [580, 254] width 1160 height 508
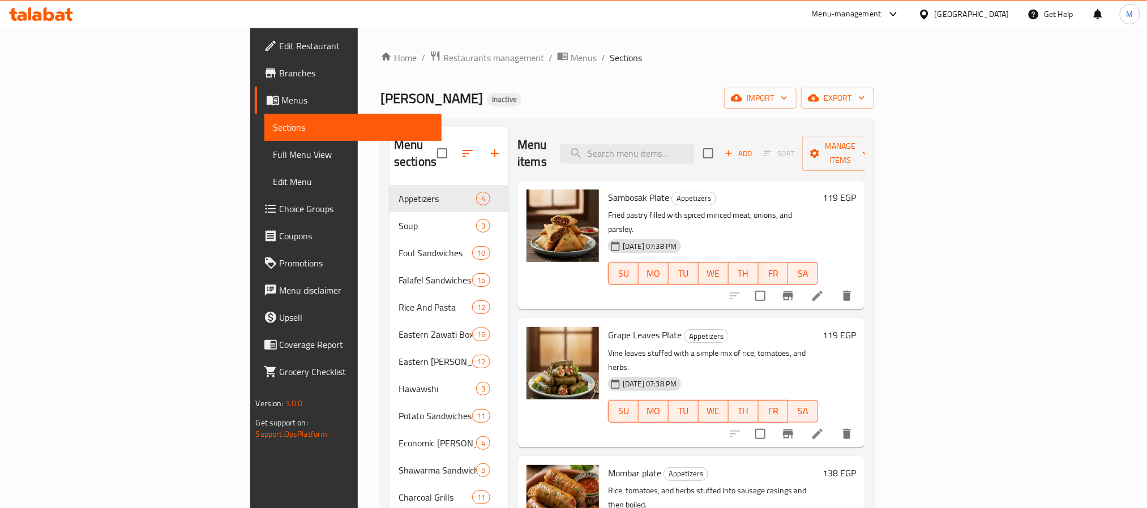
click at [874, 90] on button "export" at bounding box center [837, 98] width 73 height 21
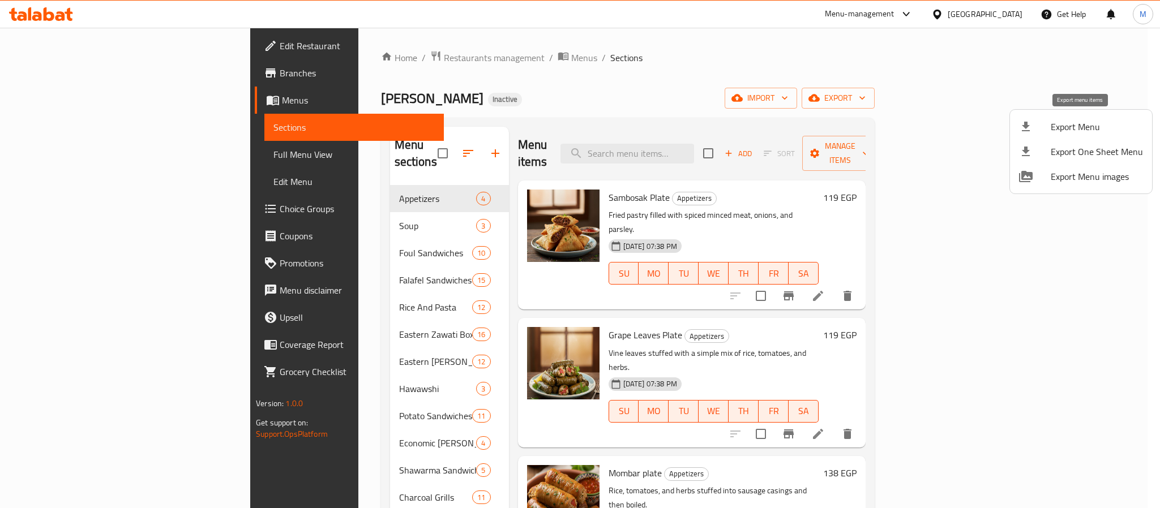
click at [1067, 128] on span "Export Menu" at bounding box center [1097, 127] width 92 height 14
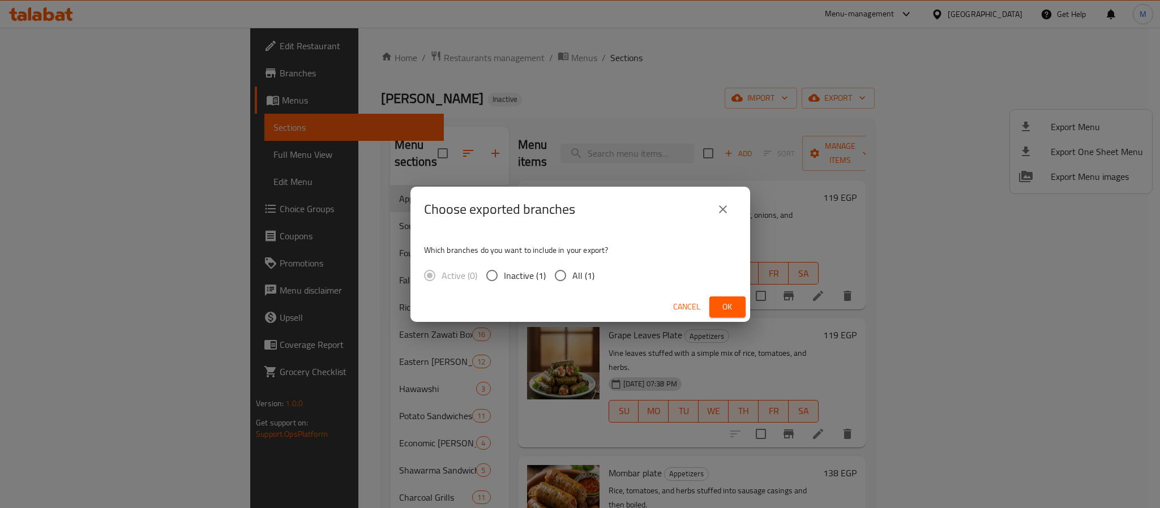
click at [564, 277] on input "All (1)" at bounding box center [561, 276] width 24 height 24
radio input "true"
click at [713, 309] on button "Ok" at bounding box center [727, 307] width 36 height 21
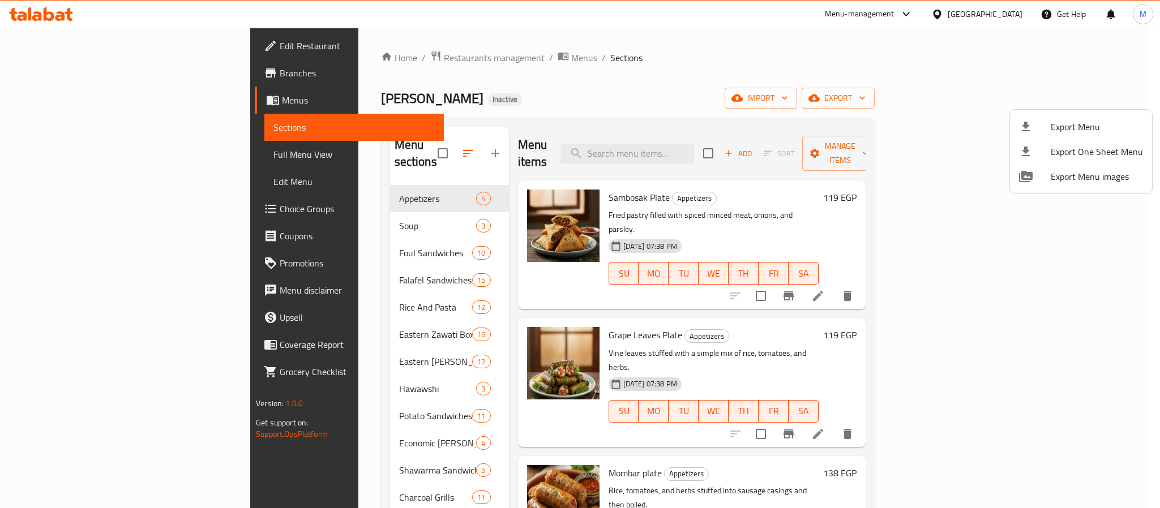
click at [1004, 18] on div at bounding box center [580, 254] width 1160 height 508
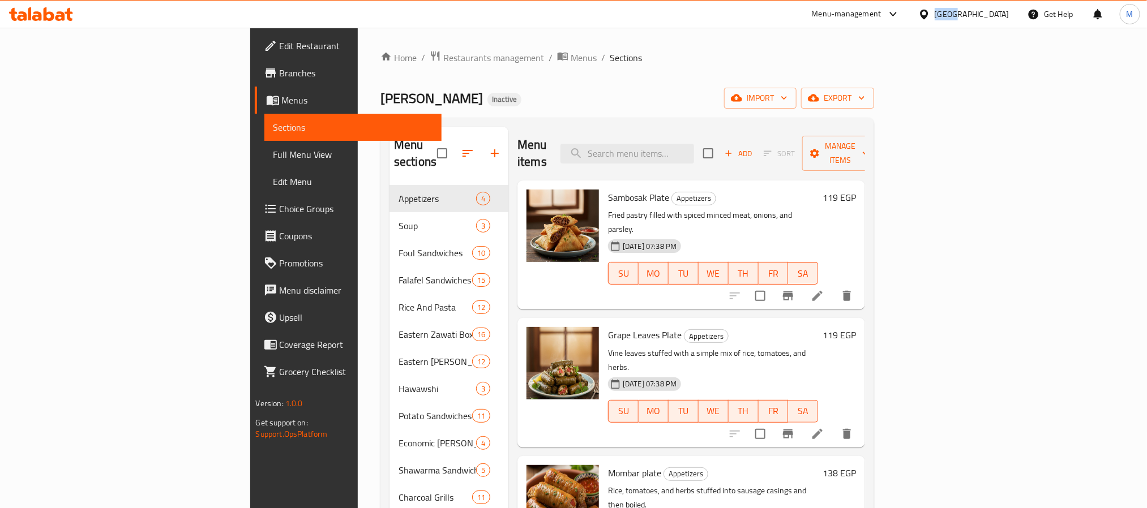
click at [1004, 18] on div "[GEOGRAPHIC_DATA]" at bounding box center [972, 14] width 75 height 12
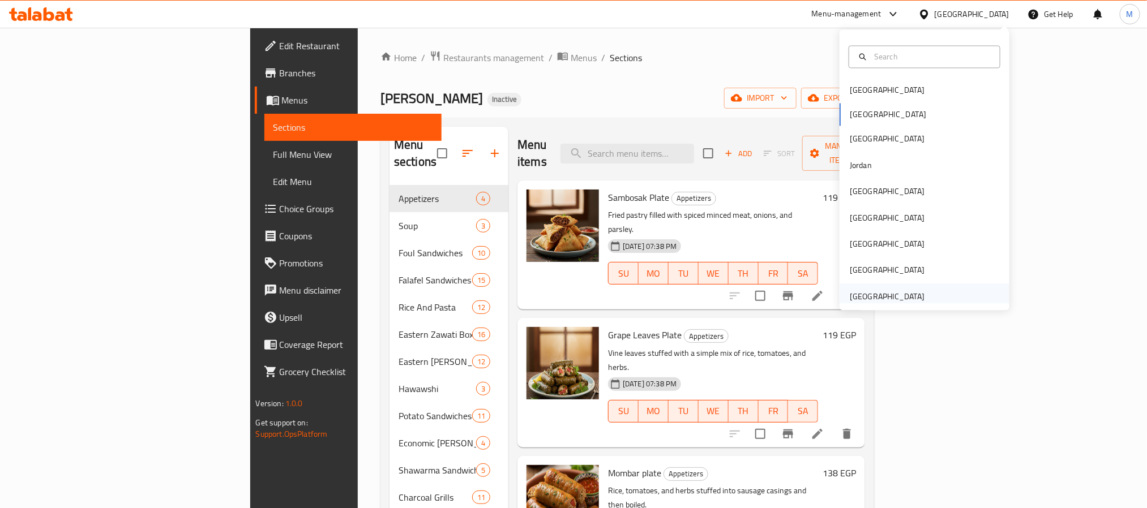
click at [916, 297] on div "[GEOGRAPHIC_DATA]" at bounding box center [925, 297] width 170 height 26
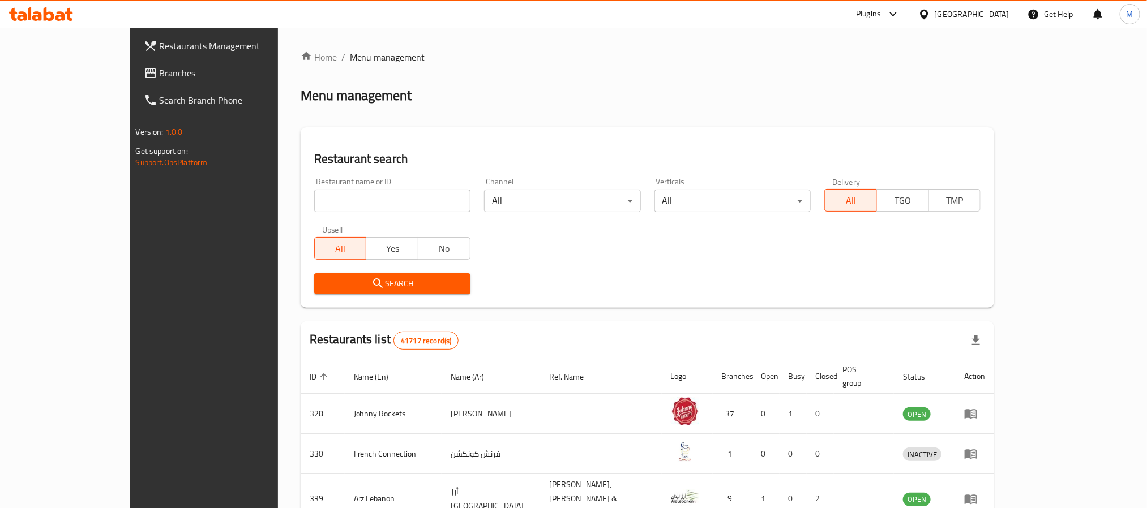
drag, startPoint x: 54, startPoint y: 76, endPoint x: 68, endPoint y: 58, distance: 22.6
click at [160, 76] on span "Branches" at bounding box center [236, 73] width 153 height 14
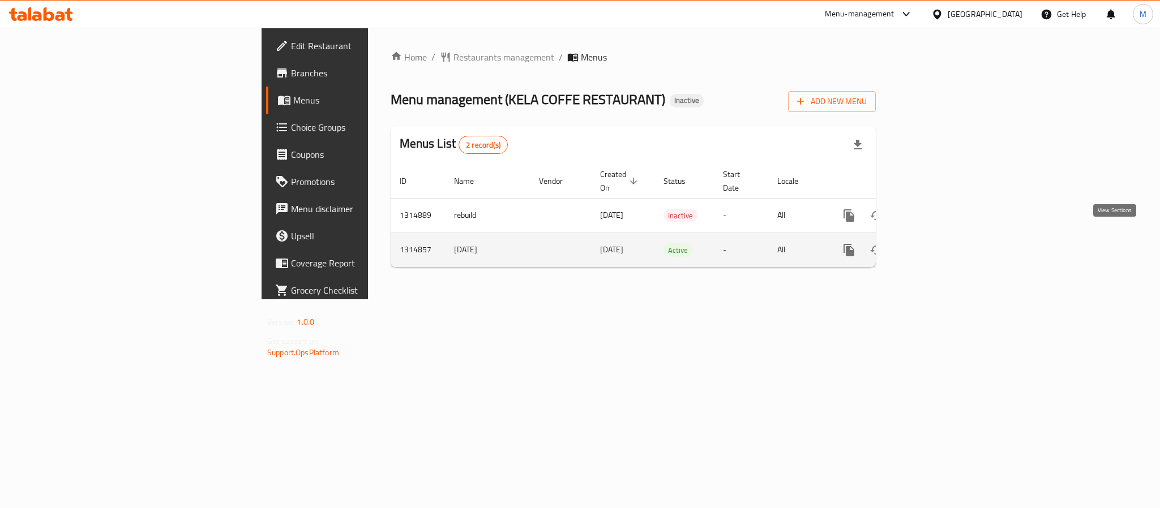
click at [938, 243] on icon "enhanced table" at bounding box center [931, 250] width 14 height 14
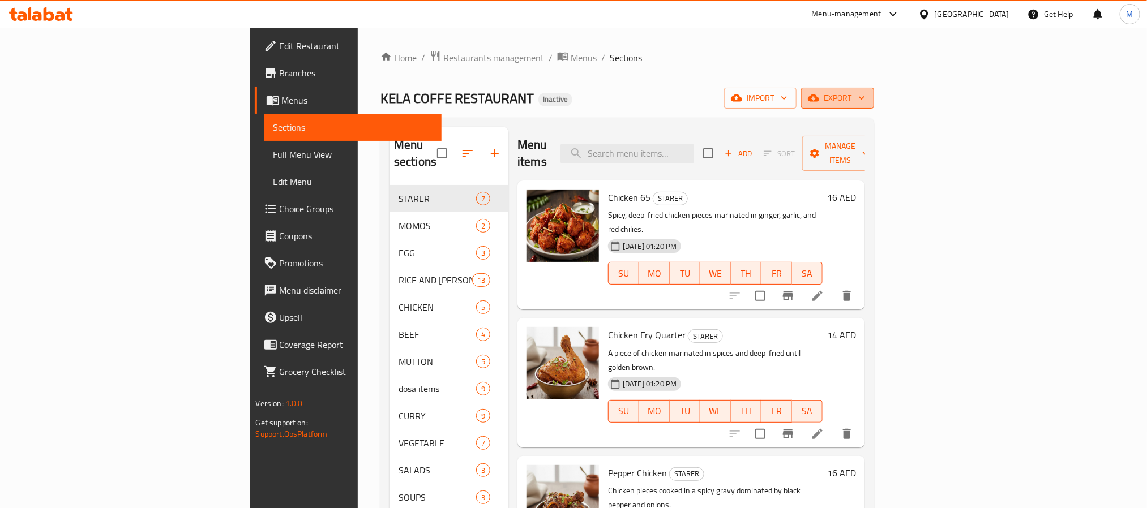
click at [874, 108] on button "export" at bounding box center [837, 98] width 73 height 21
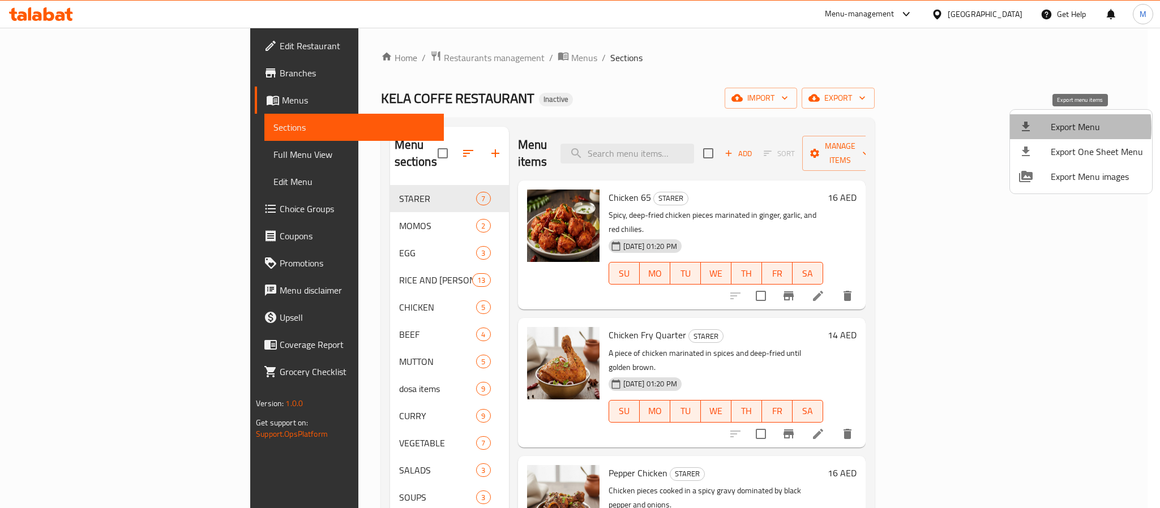
click at [1041, 128] on div at bounding box center [1035, 127] width 32 height 14
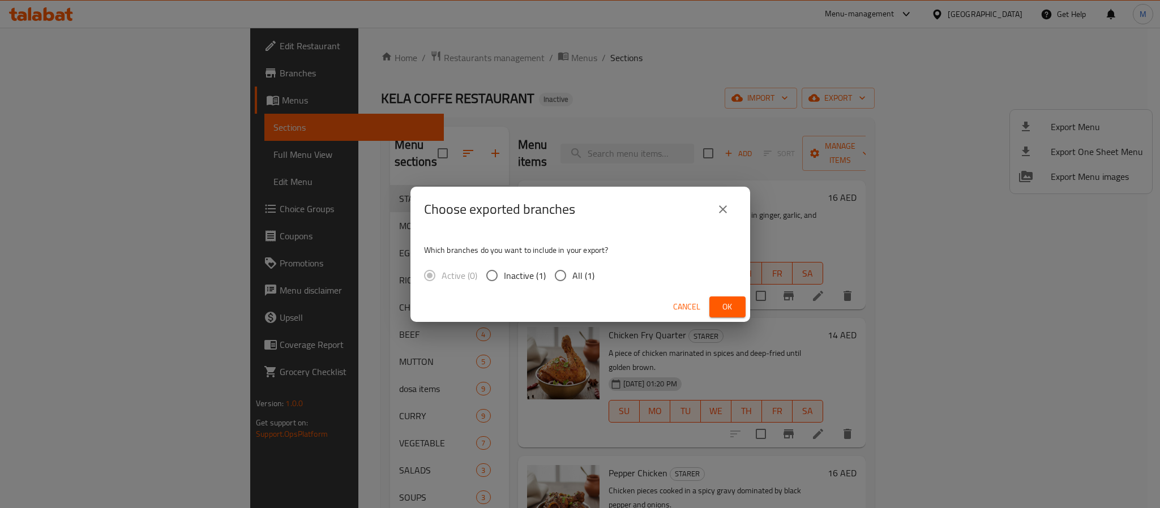
click at [559, 300] on div "Cancel Ok" at bounding box center [580, 307] width 340 height 30
click at [584, 271] on span "All (1)" at bounding box center [583, 276] width 22 height 14
click at [572, 271] on input "All (1)" at bounding box center [561, 276] width 24 height 24
radio input "true"
click at [724, 298] on button "Ok" at bounding box center [727, 307] width 36 height 21
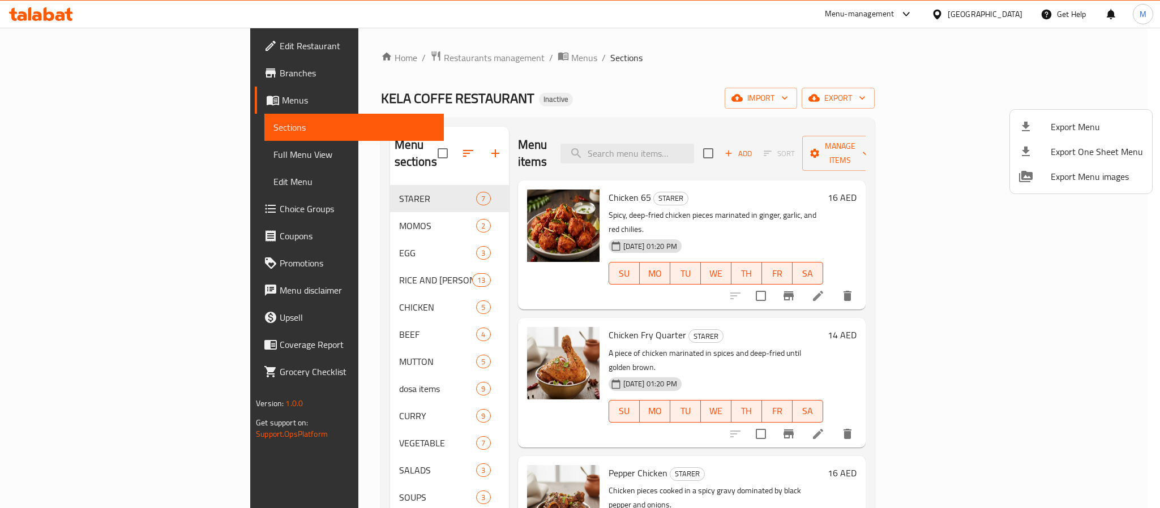
click at [303, 61] on div at bounding box center [580, 254] width 1160 height 508
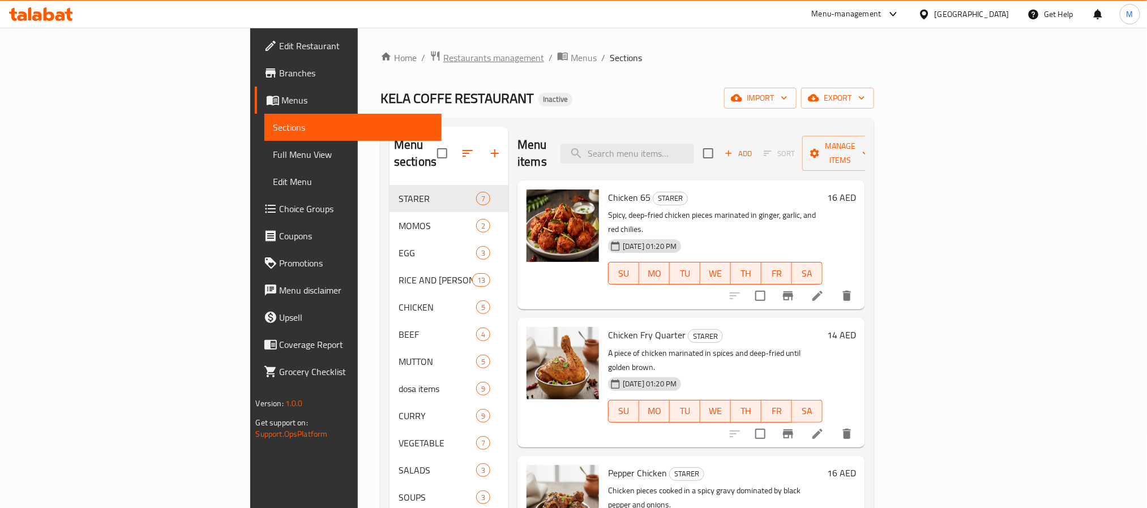
click at [443, 54] on span "Restaurants management" at bounding box center [493, 58] width 101 height 14
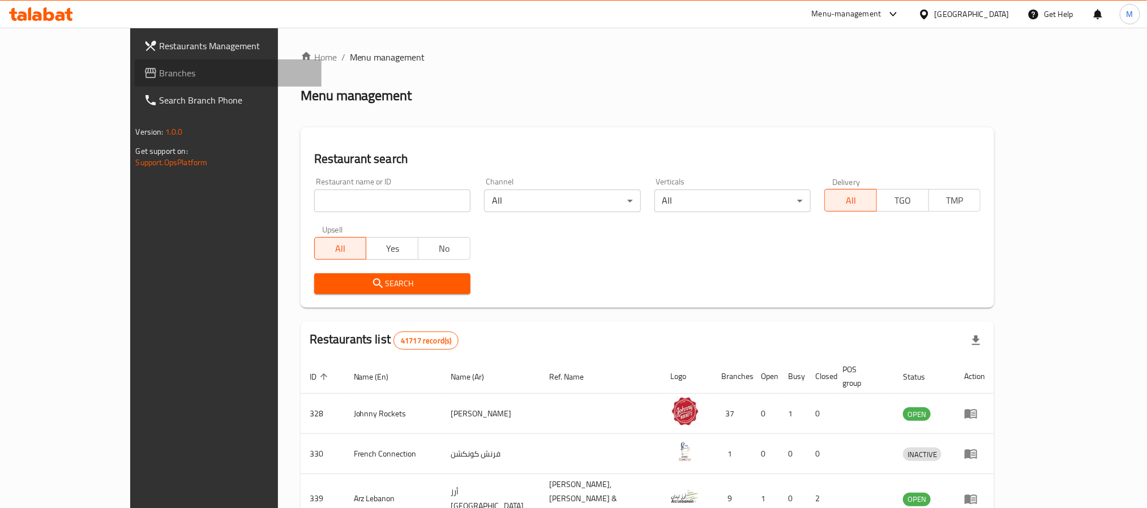
click at [135, 82] on link "Branches" at bounding box center [228, 72] width 187 height 27
